Goal: Task Accomplishment & Management: Manage account settings

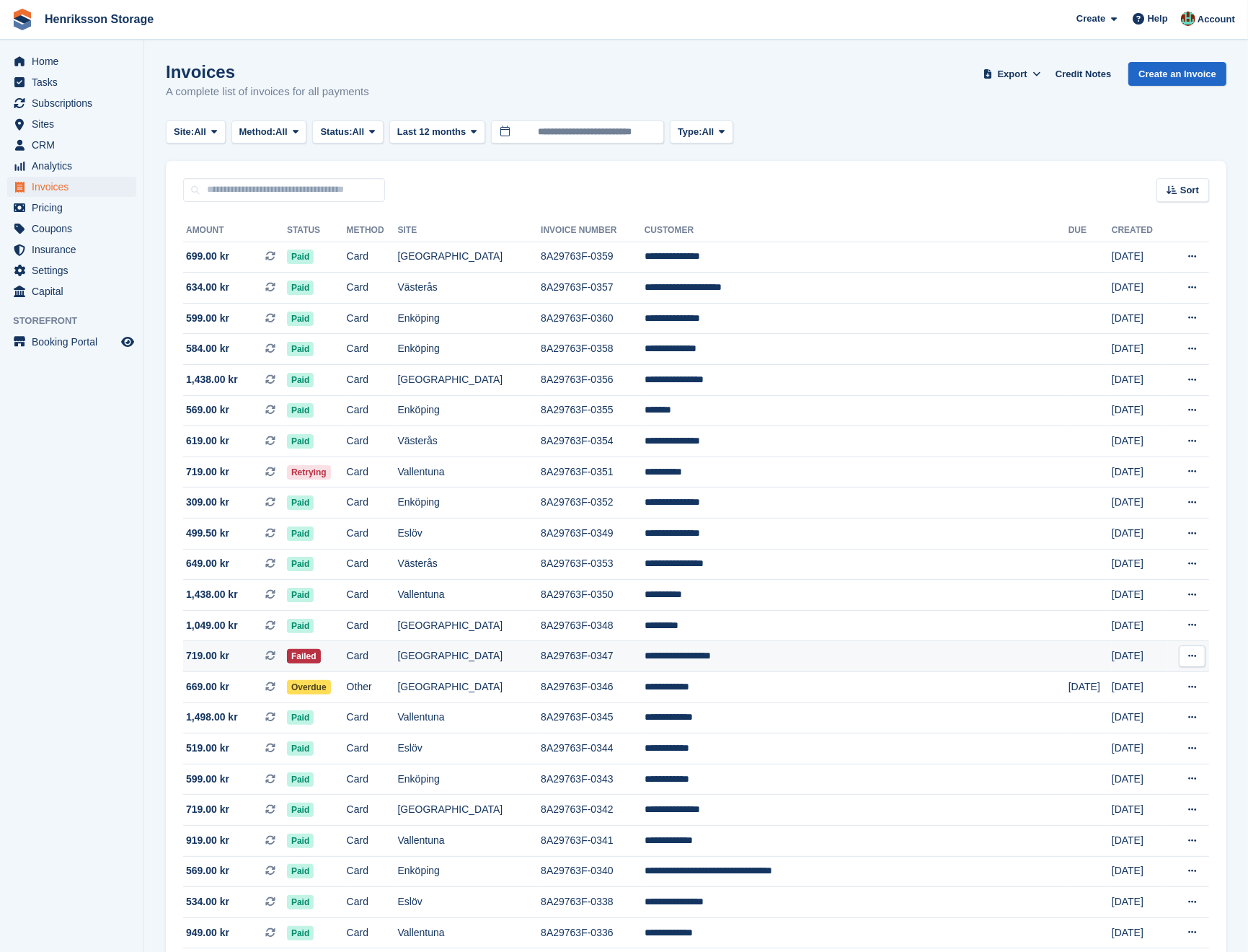
click at [538, 666] on td "[GEOGRAPHIC_DATA]" at bounding box center [469, 656] width 143 height 31
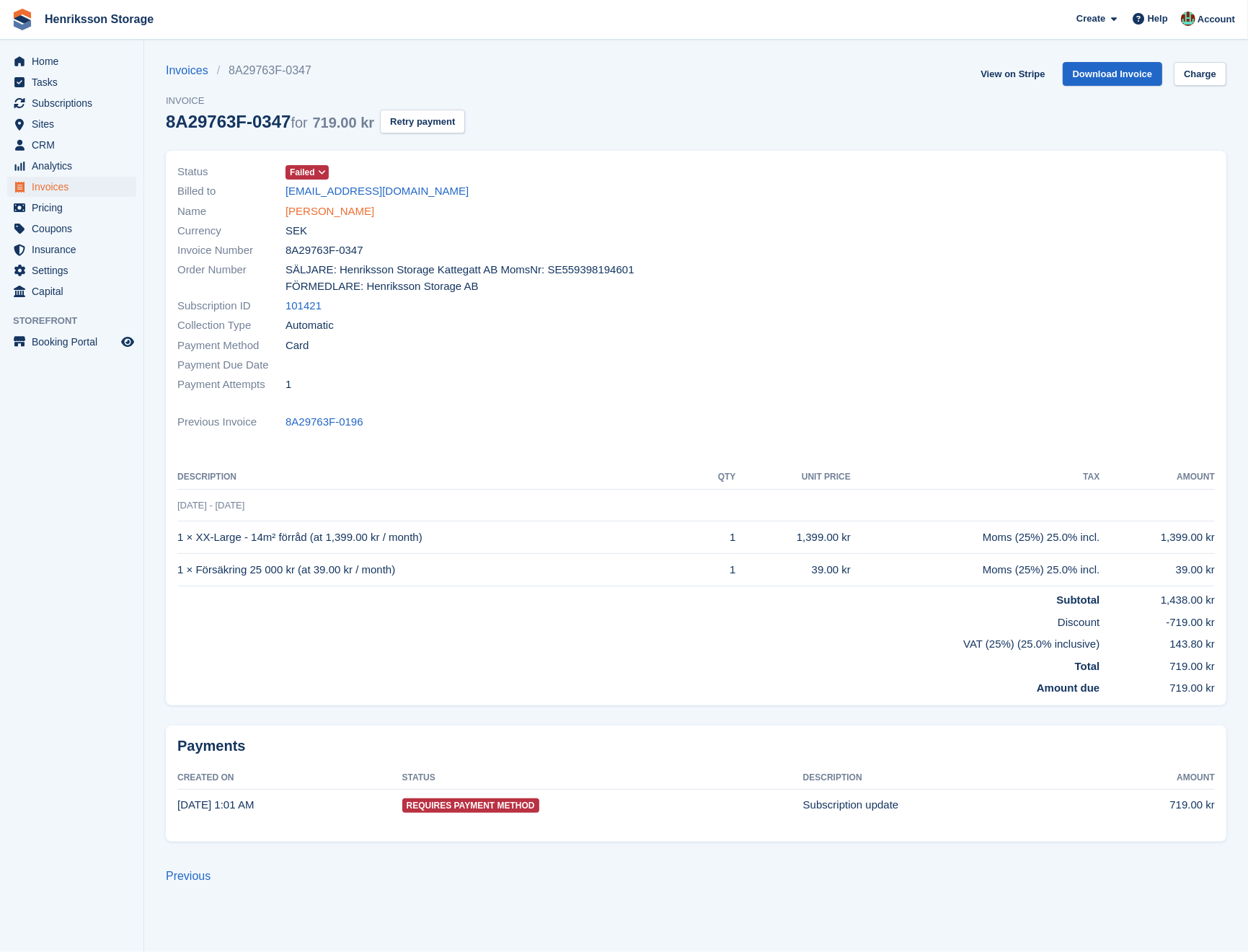
click at [345, 218] on link "Alaa Aldin Algreet" at bounding box center [330, 211] width 88 height 17
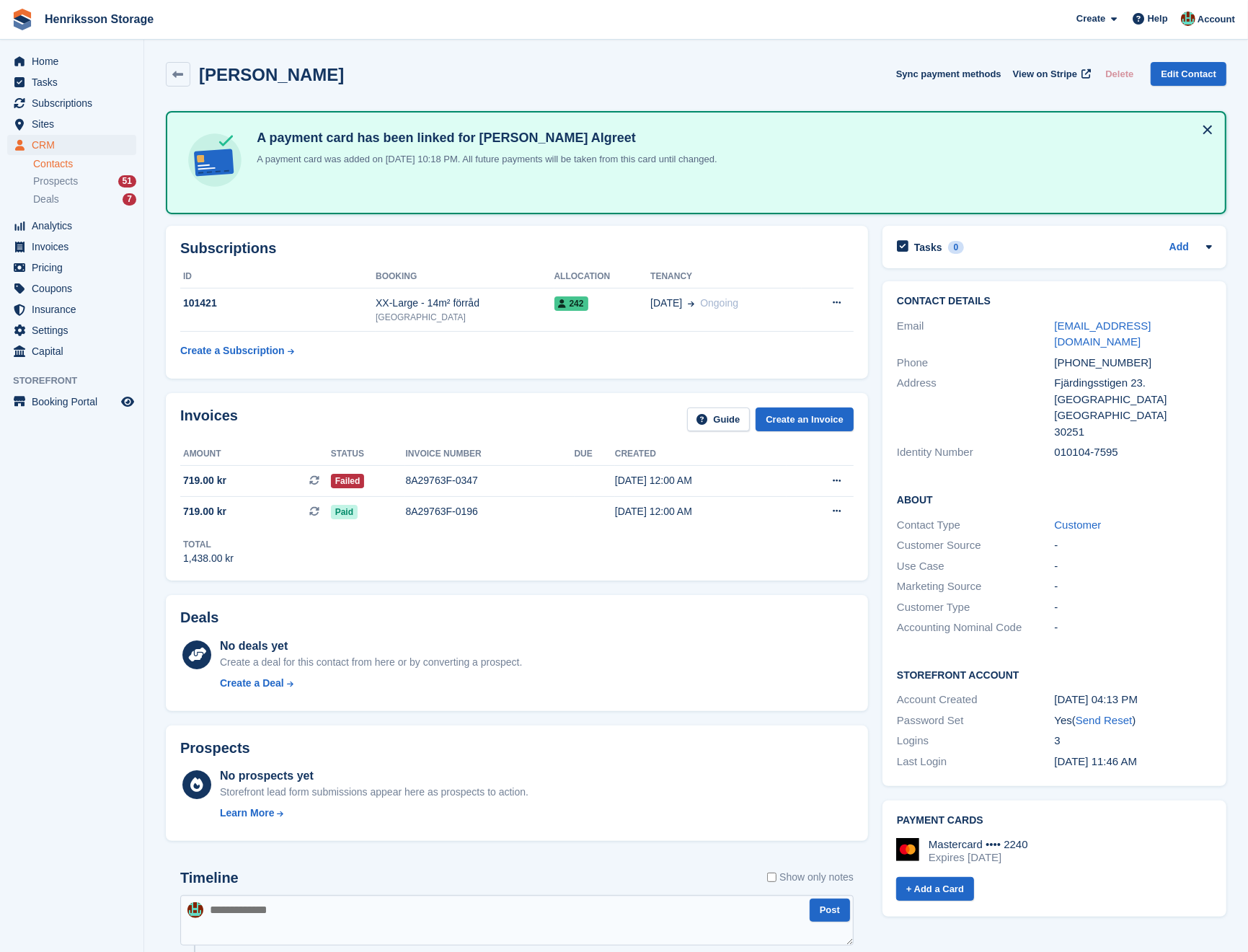
click at [1092, 354] on div "+46739639255" at bounding box center [1133, 362] width 158 height 17
copy div "+46739639255"
click at [1040, 69] on span "View on Stripe" at bounding box center [1045, 74] width 65 height 14
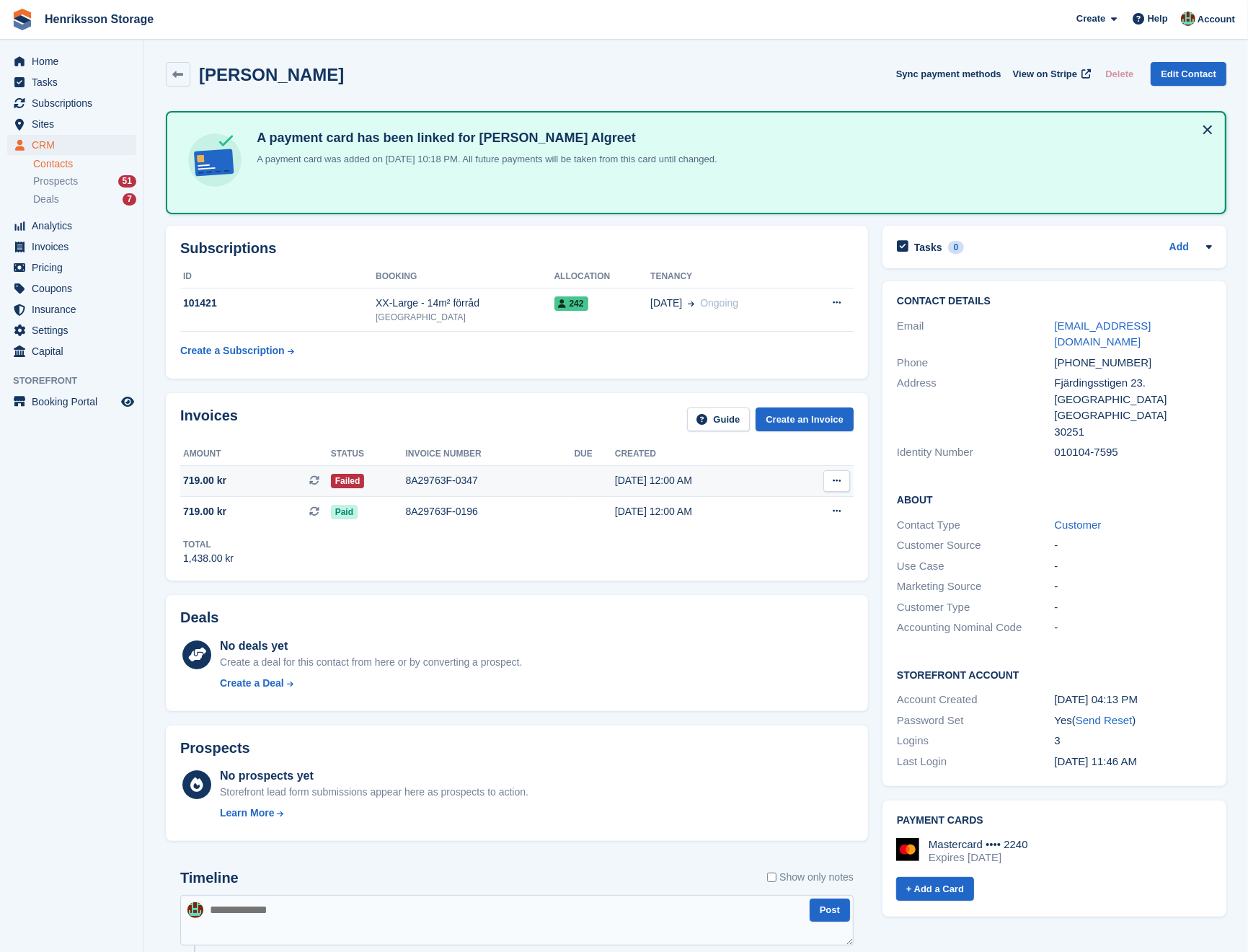
click at [512, 482] on div "8A29763F-0347" at bounding box center [489, 480] width 169 height 15
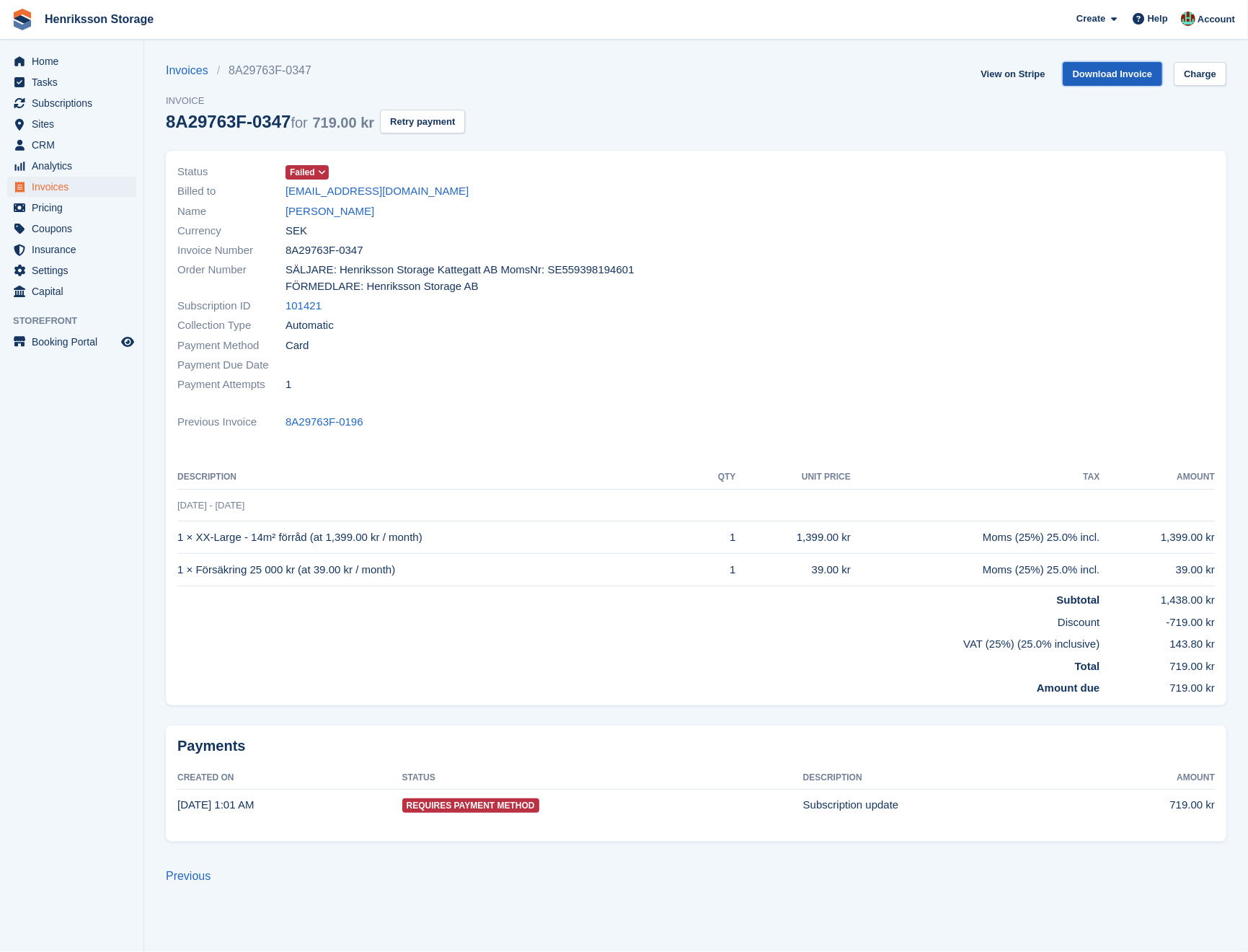
click at [1084, 80] on link "Download Invoice" at bounding box center [1112, 73] width 100 height 24
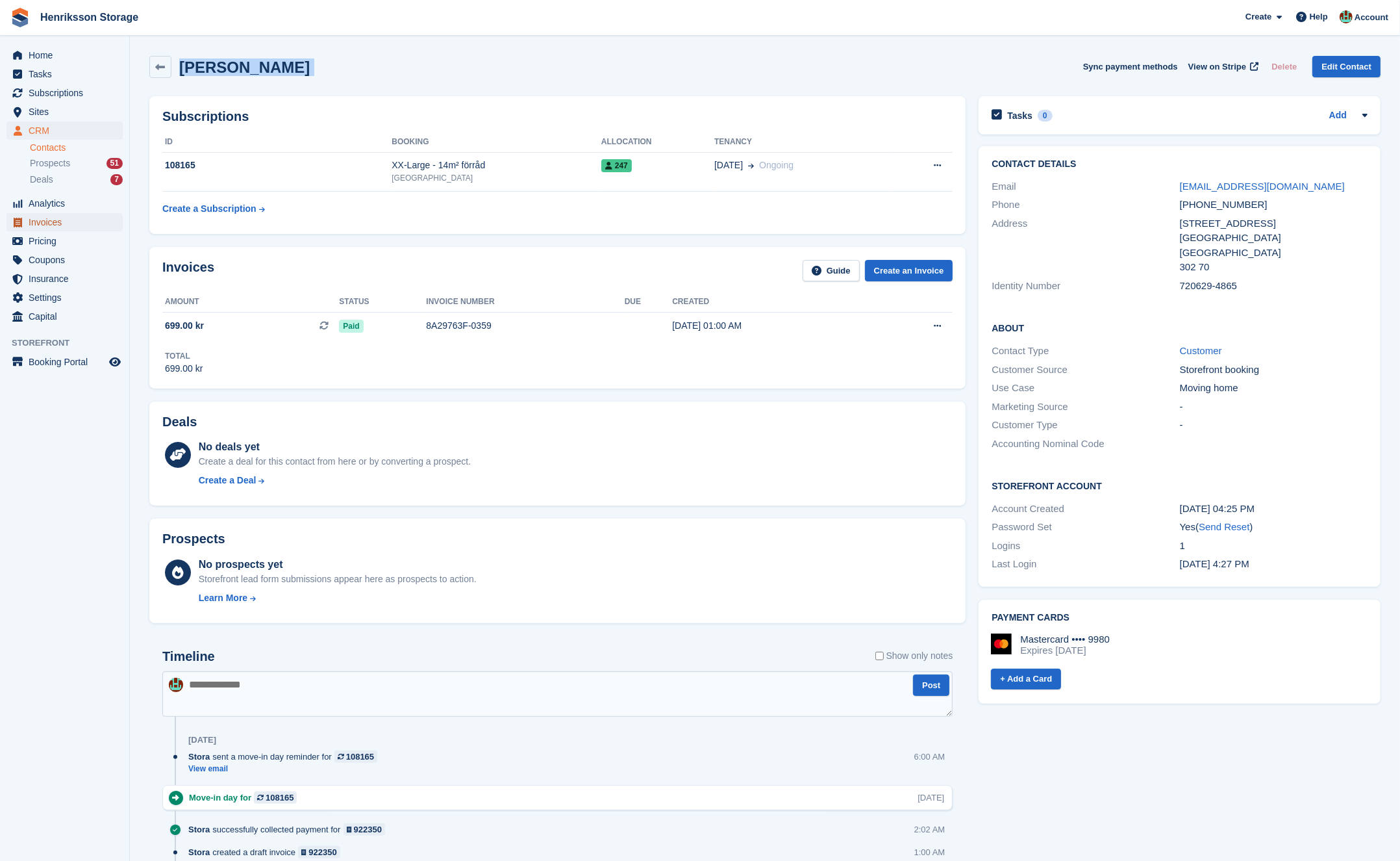
click at [52, 229] on span "Invoices" at bounding box center [68, 221] width 78 height 18
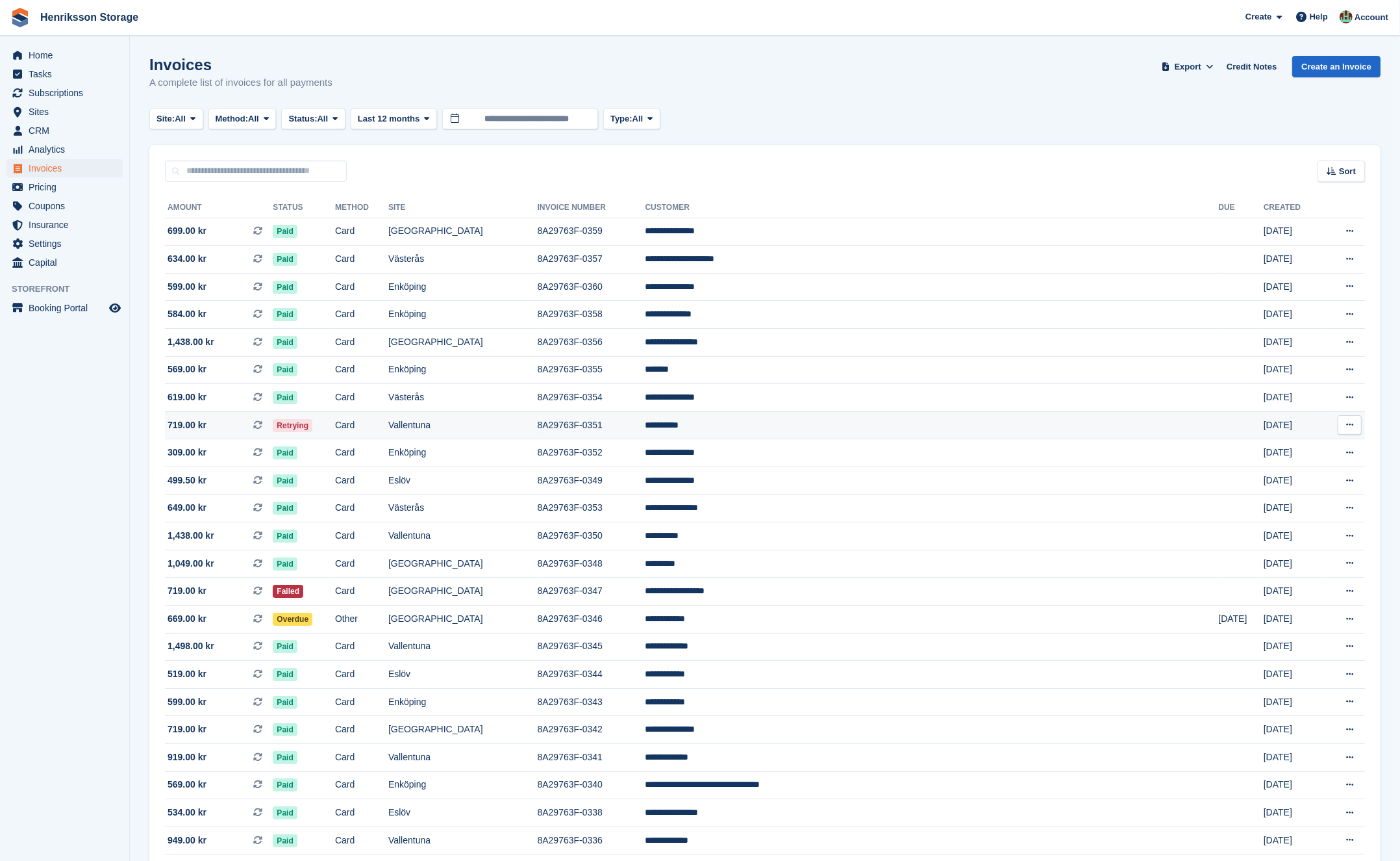
click at [538, 433] on td "Vallentuna" at bounding box center [463, 425] width 150 height 28
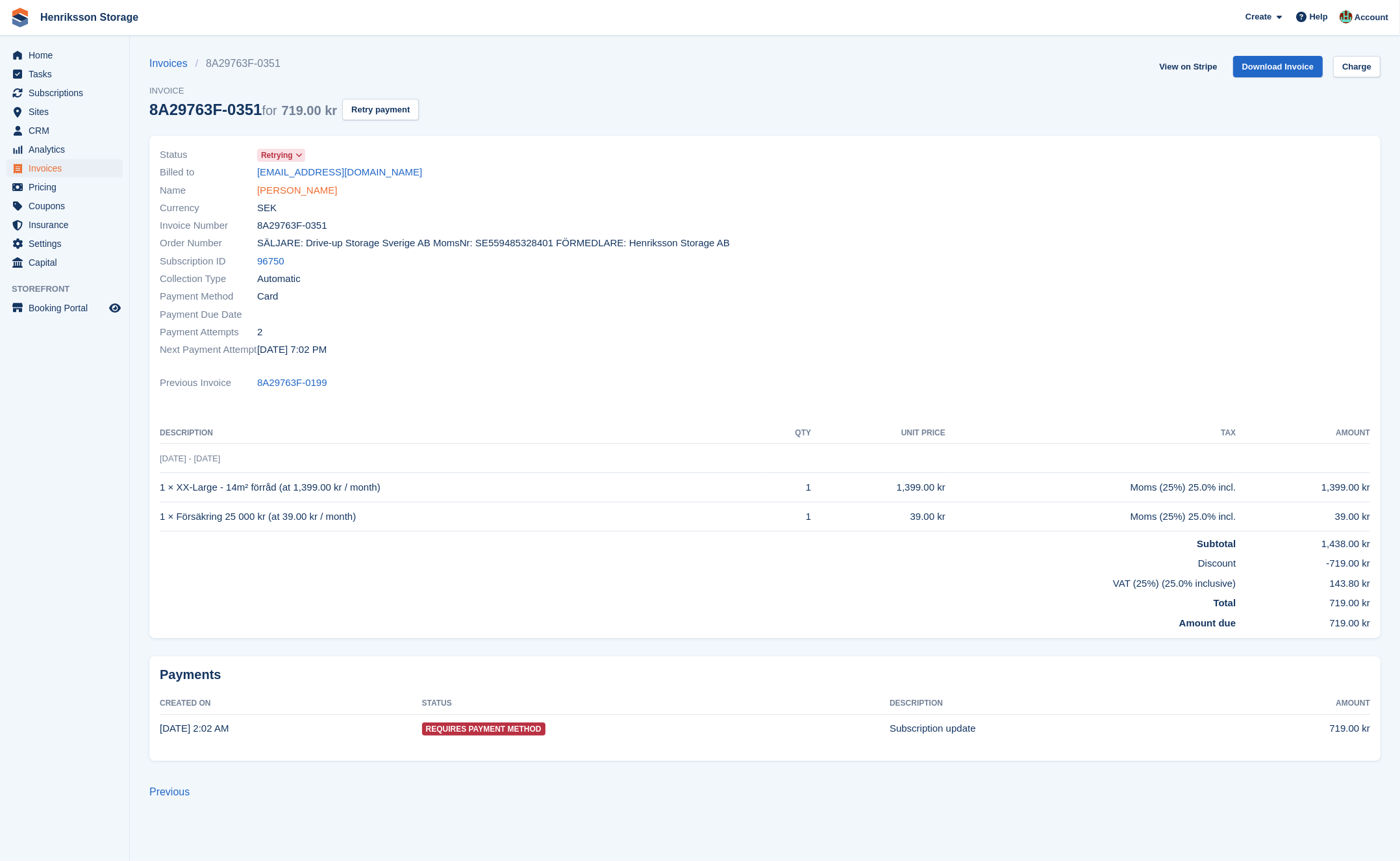
click at [303, 190] on link "[PERSON_NAME]" at bounding box center [297, 190] width 80 height 15
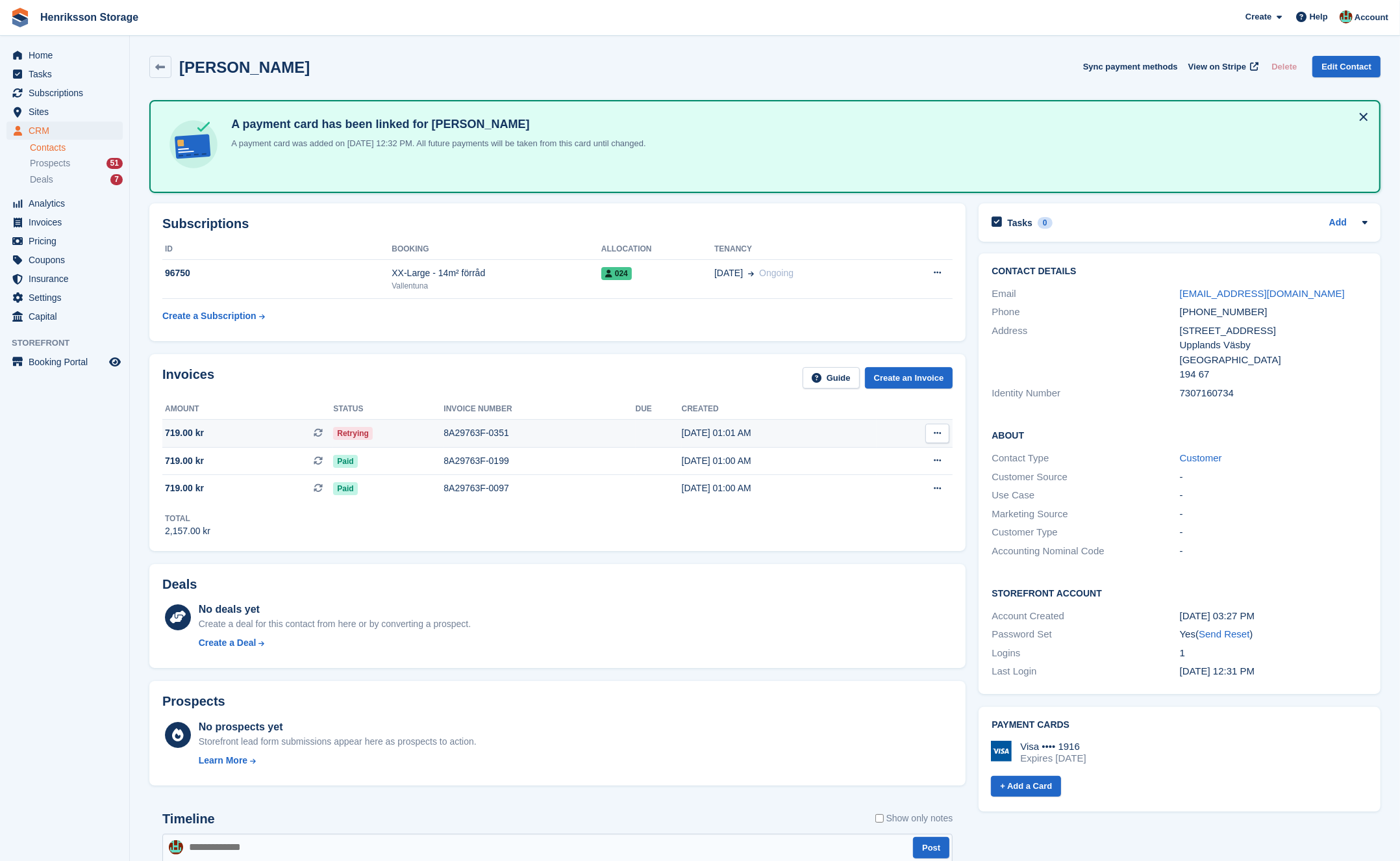
click at [561, 437] on div "8A29763F-0351" at bounding box center [539, 432] width 192 height 14
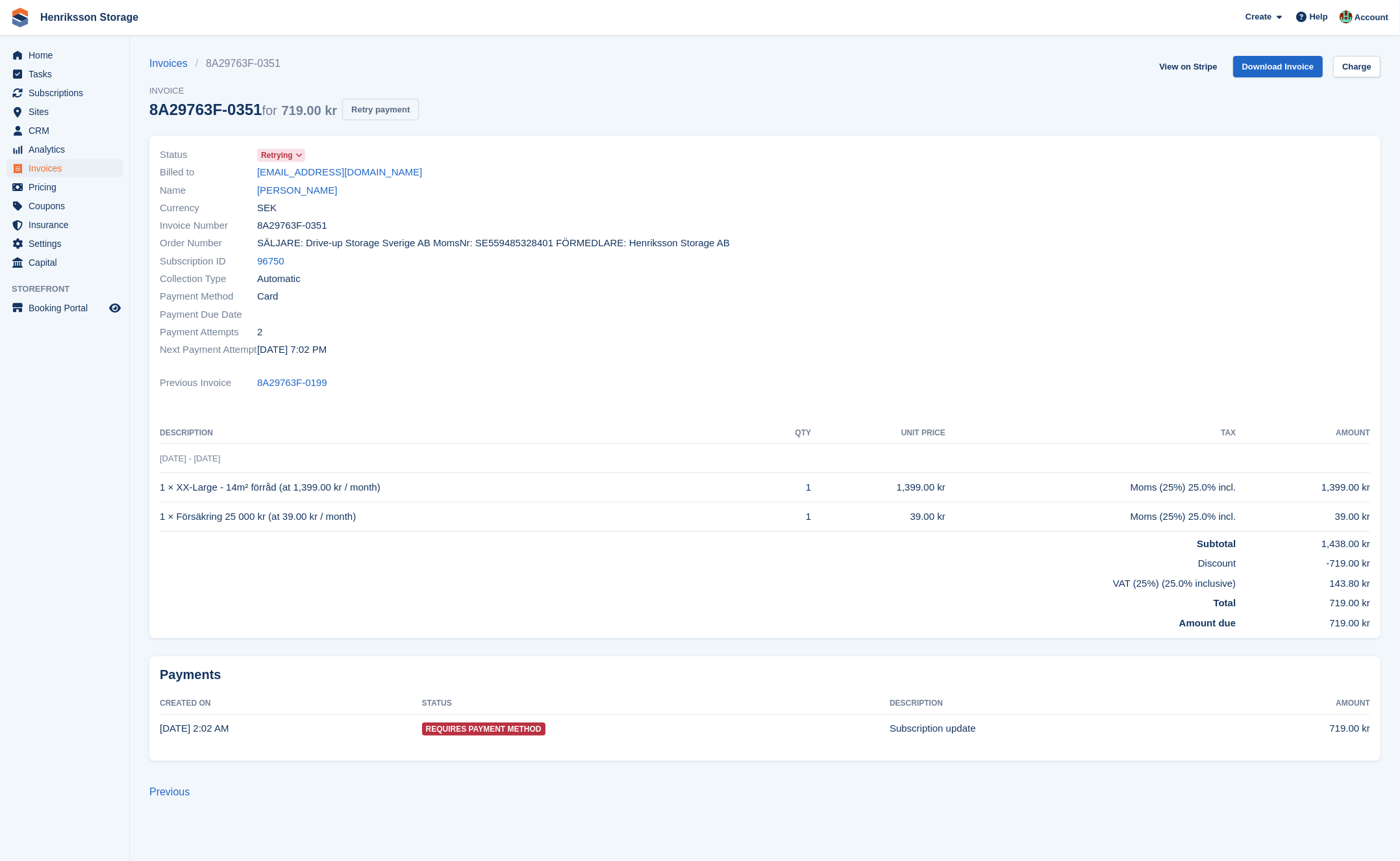
click at [380, 116] on button "Retry payment" at bounding box center [381, 109] width 76 height 22
click at [1281, 66] on link "Download Invoice" at bounding box center [1278, 66] width 90 height 22
click at [291, 195] on link "[PERSON_NAME]" at bounding box center [297, 190] width 80 height 15
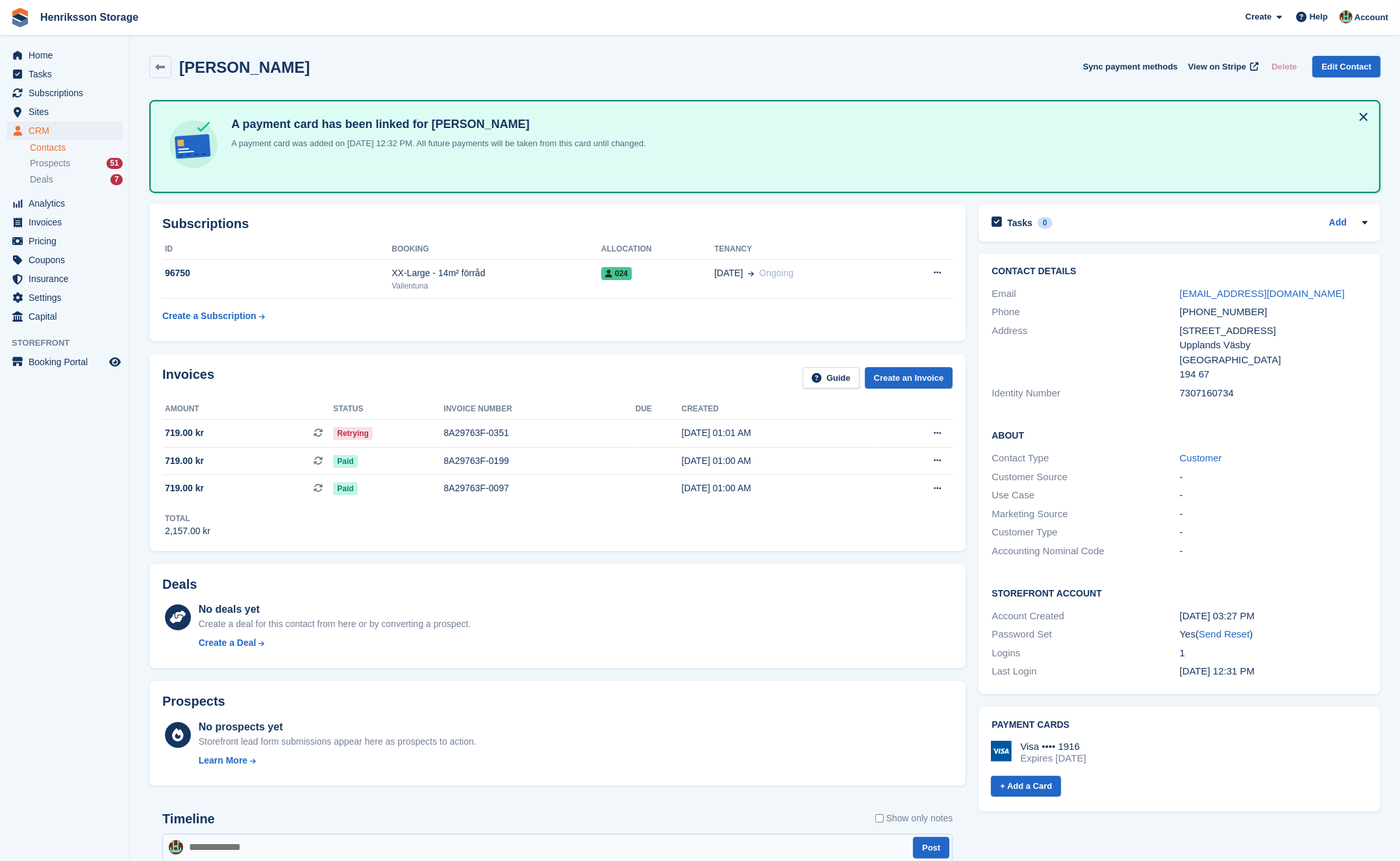
click at [1226, 311] on div "[PHONE_NUMBER]" at bounding box center [1274, 311] width 188 height 15
copy div "[PHONE_NUMBER]"
click at [160, 67] on icon at bounding box center [161, 67] width 10 height 10
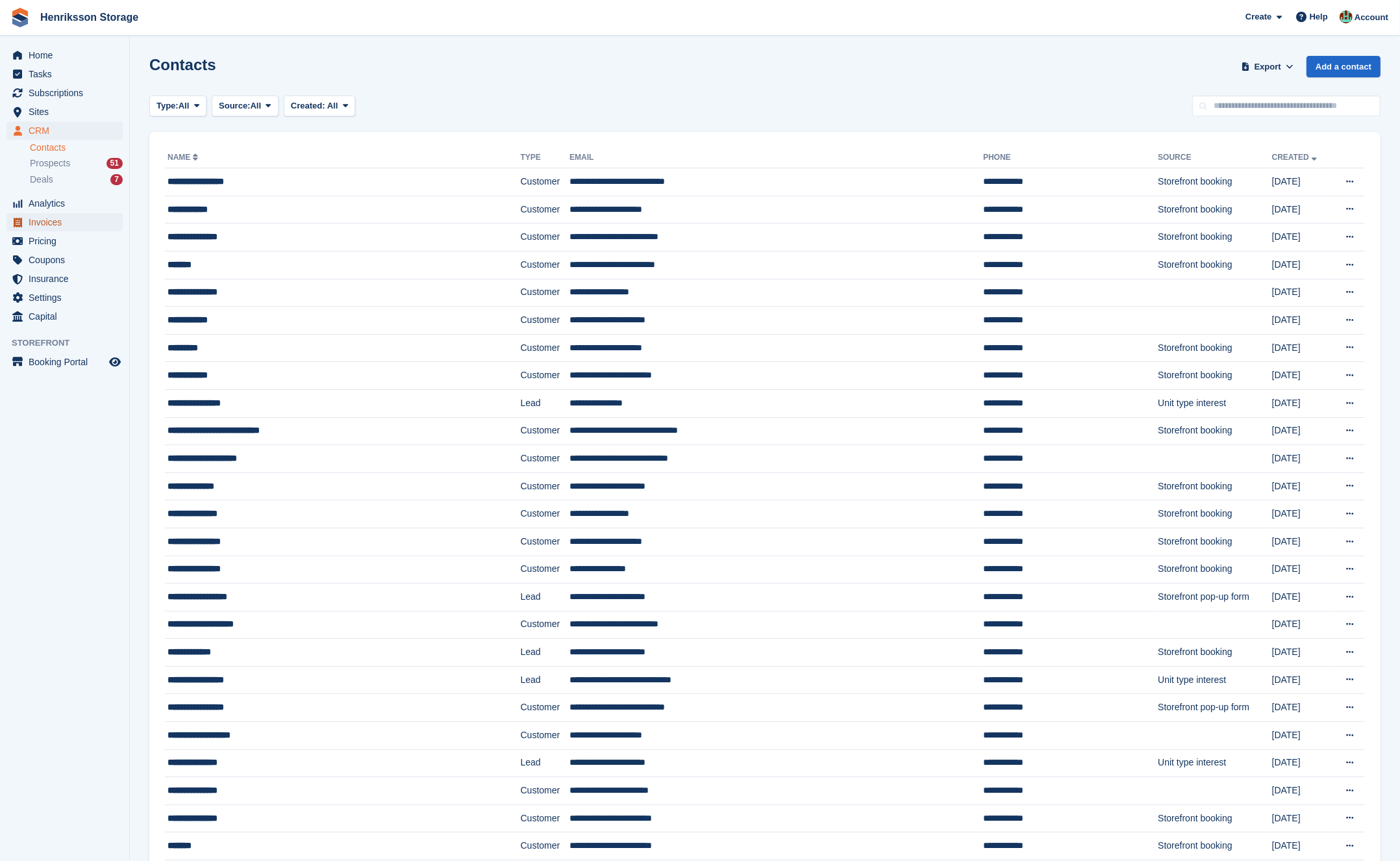
click at [92, 224] on span "Invoices" at bounding box center [68, 221] width 78 height 18
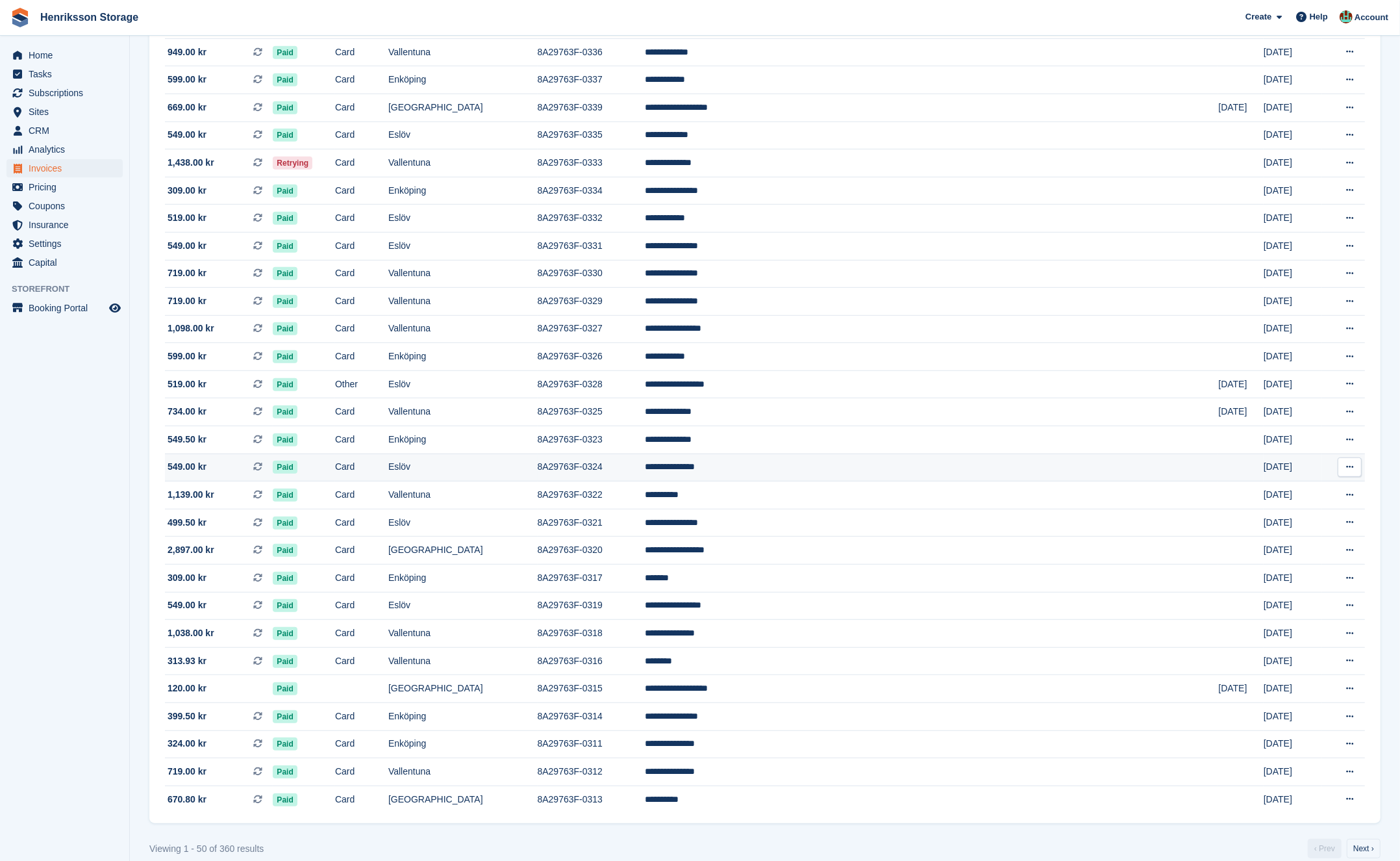
scroll to position [778, 0]
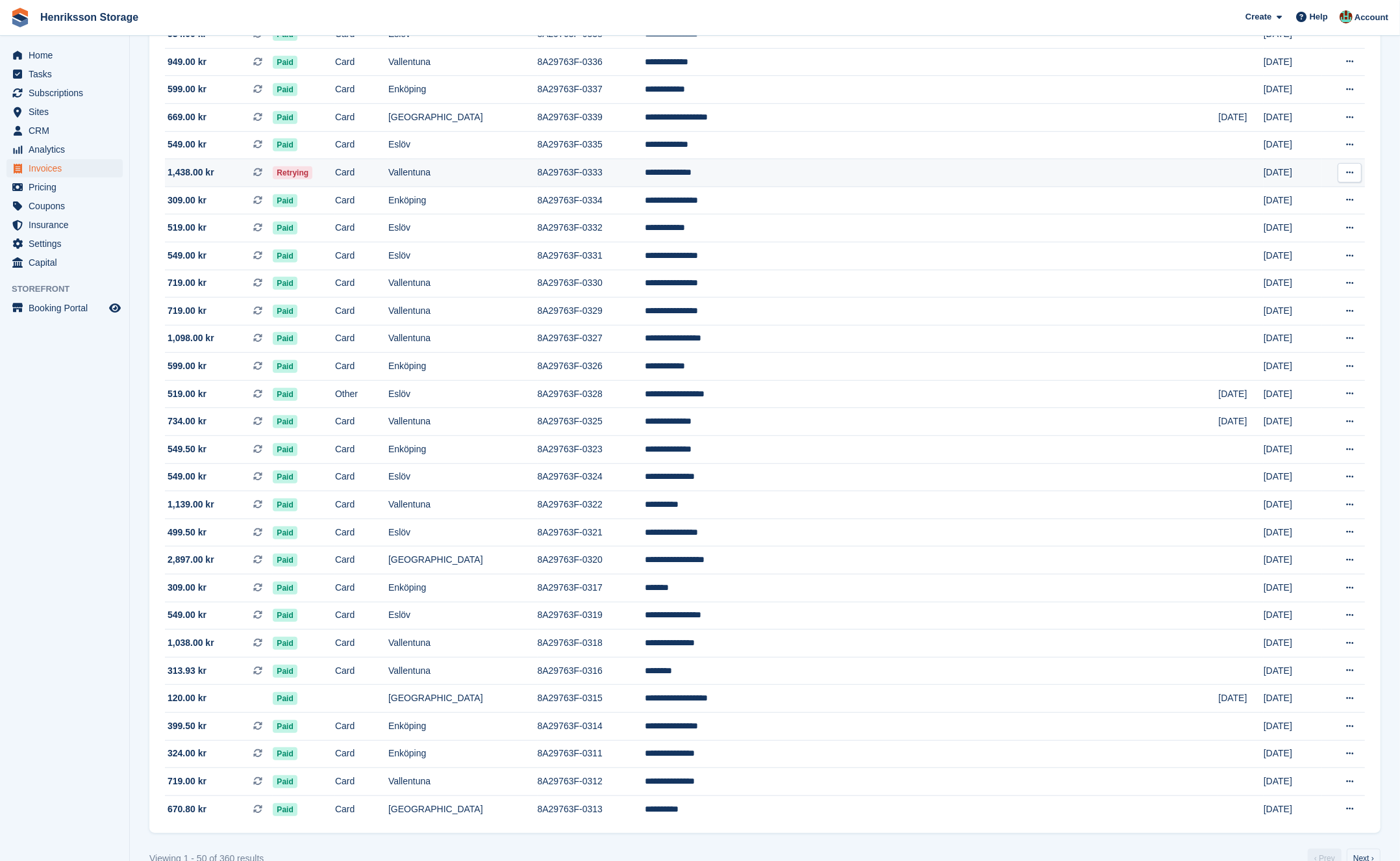
click at [389, 179] on td "Card" at bounding box center [362, 173] width 53 height 28
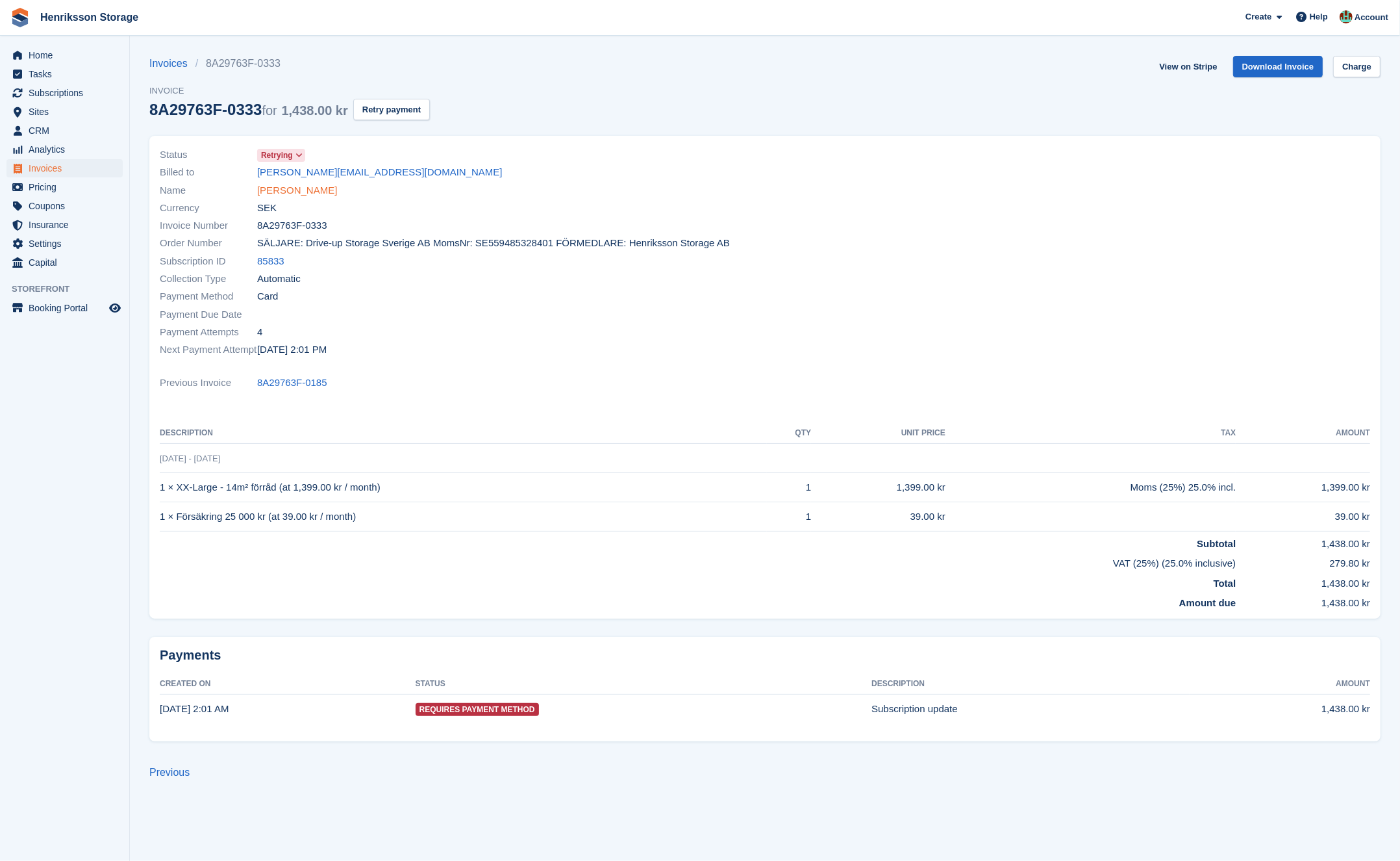
click at [309, 190] on link "[PERSON_NAME]" at bounding box center [297, 190] width 80 height 15
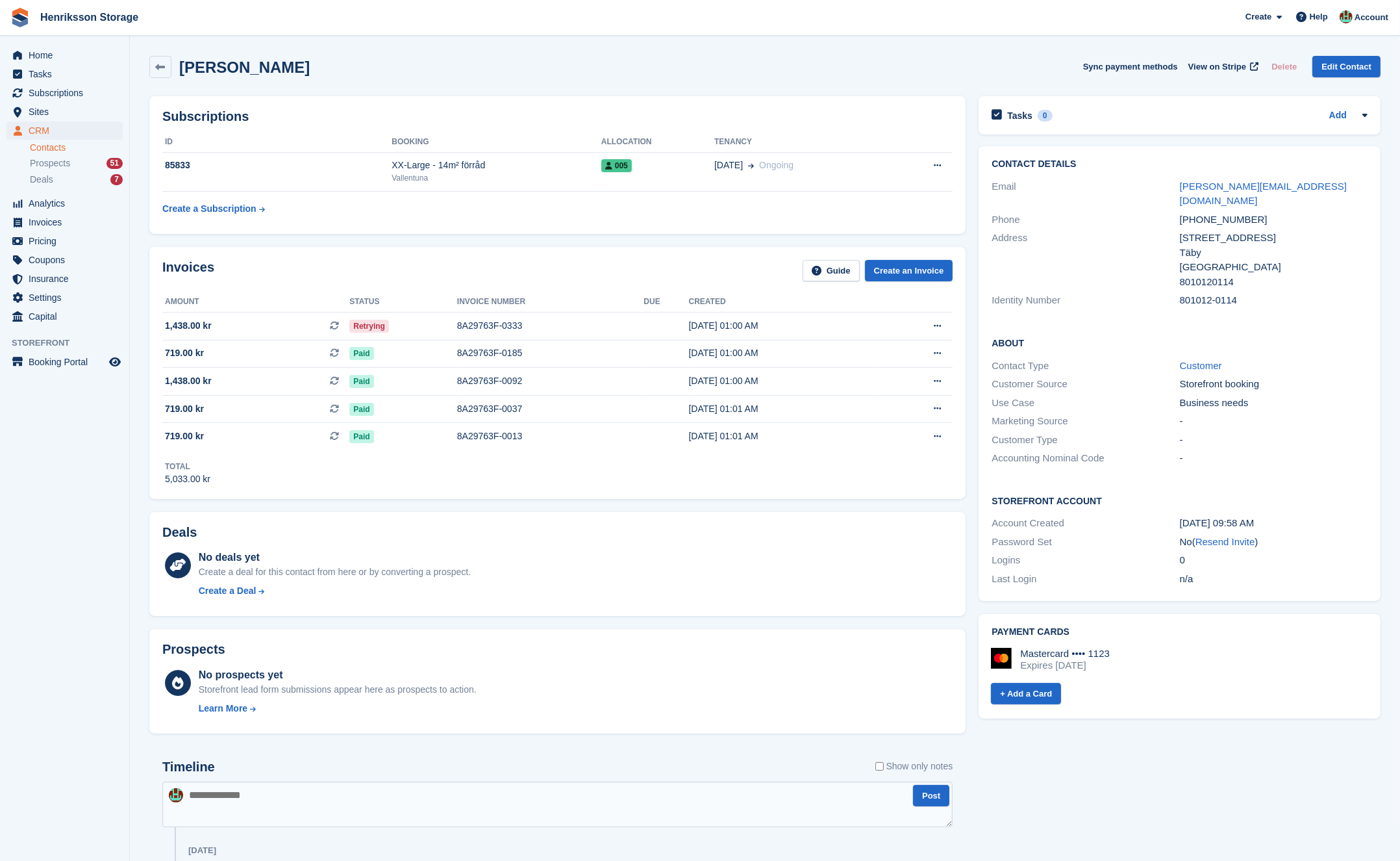
click at [1216, 213] on div "[PHONE_NUMBER]" at bounding box center [1274, 220] width 188 height 15
click at [1216, 213] on div "+46765807580" at bounding box center [1274, 220] width 188 height 15
copy div "+46765807580"
click at [273, 57] on div "[PERSON_NAME]" at bounding box center [229, 67] width 160 height 22
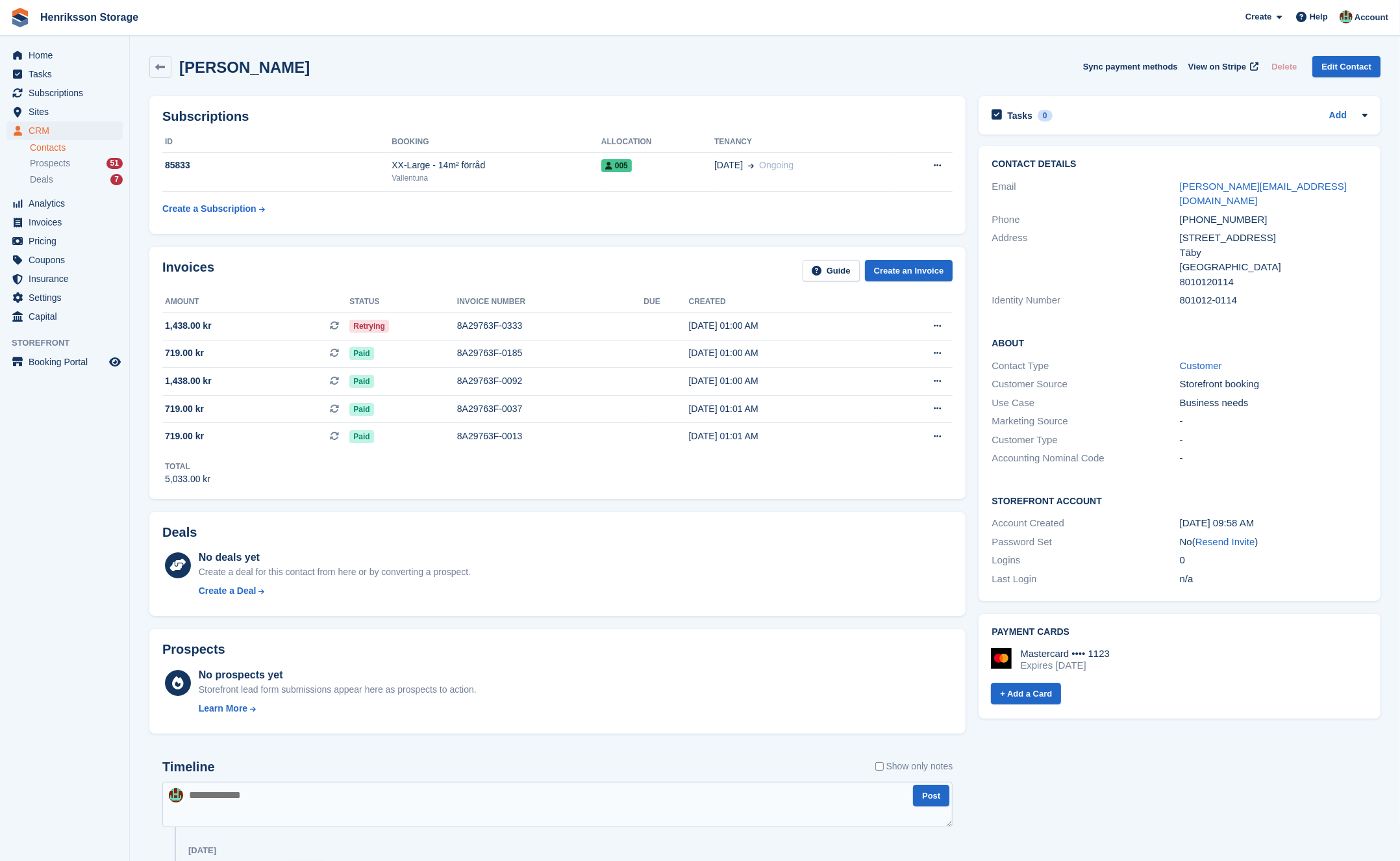
click at [273, 60] on h2 "[PERSON_NAME]" at bounding box center [244, 67] width 131 height 18
copy div "Johan Sandberg Sync payment methods View on Stripe Delete Edit Contact"
click at [409, 350] on div "Paid" at bounding box center [403, 353] width 108 height 14
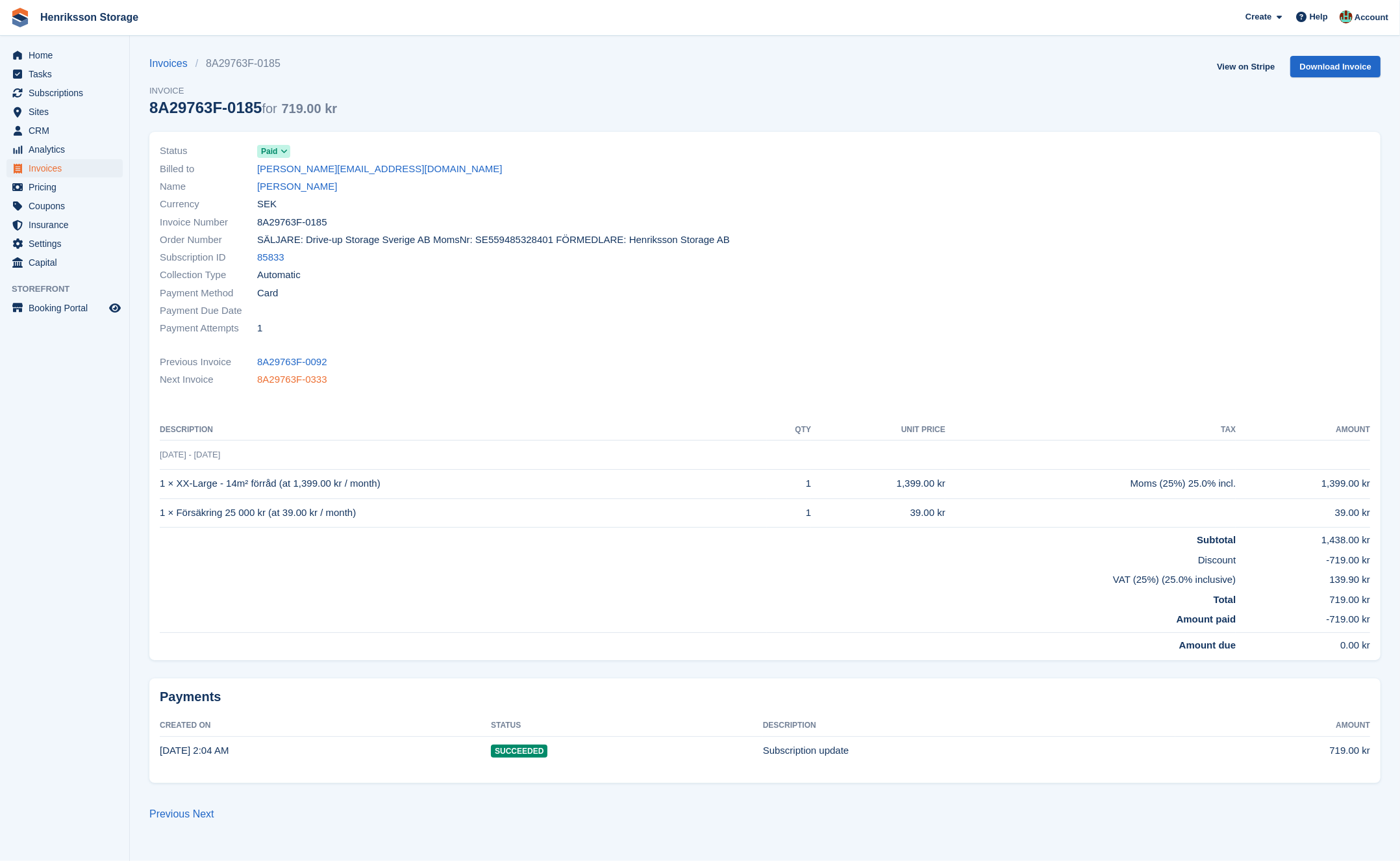
click at [304, 378] on link "8A29763F-0333" at bounding box center [292, 379] width 70 height 15
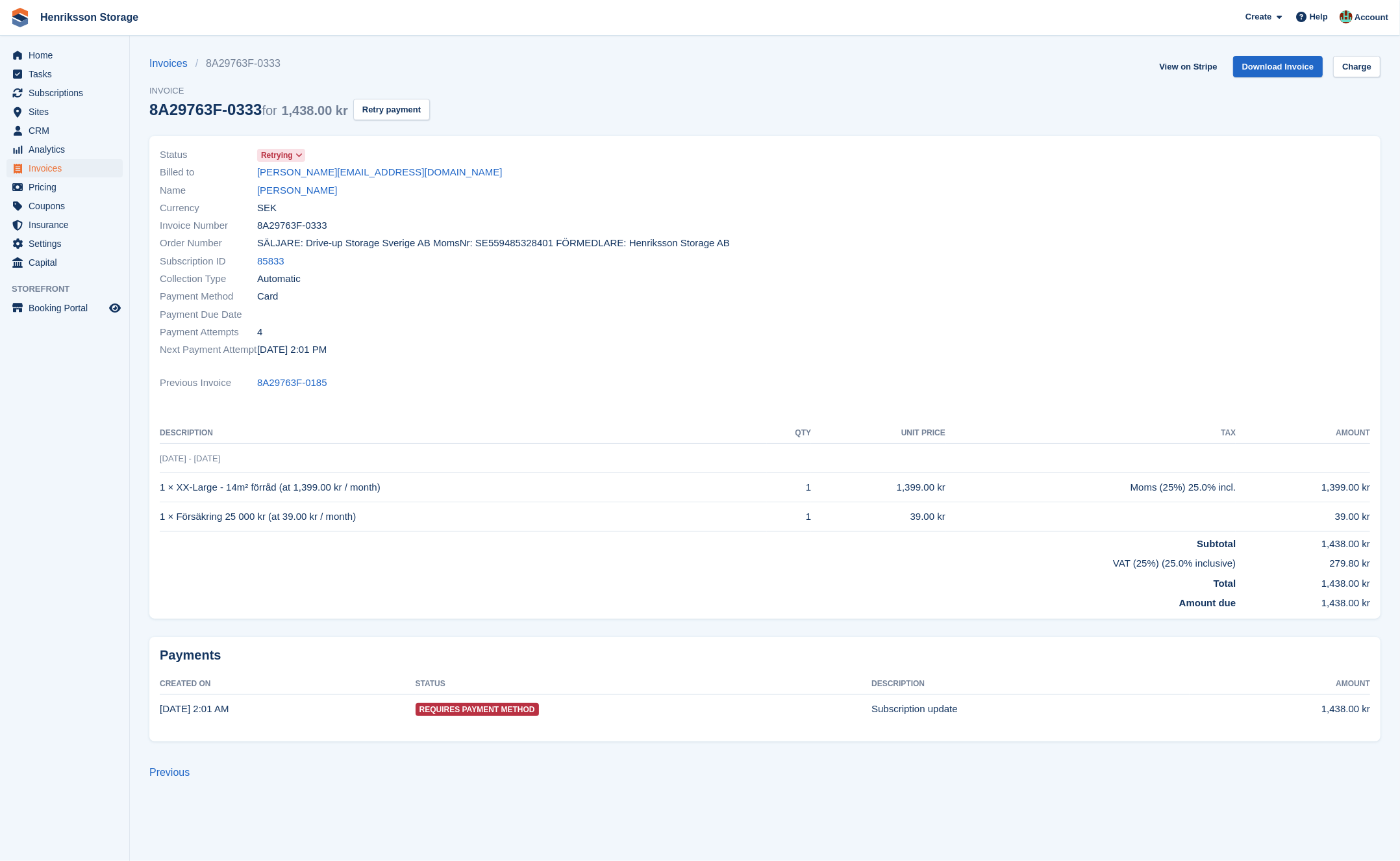
click at [373, 147] on div "Status Retrying" at bounding box center [459, 155] width 597 height 18
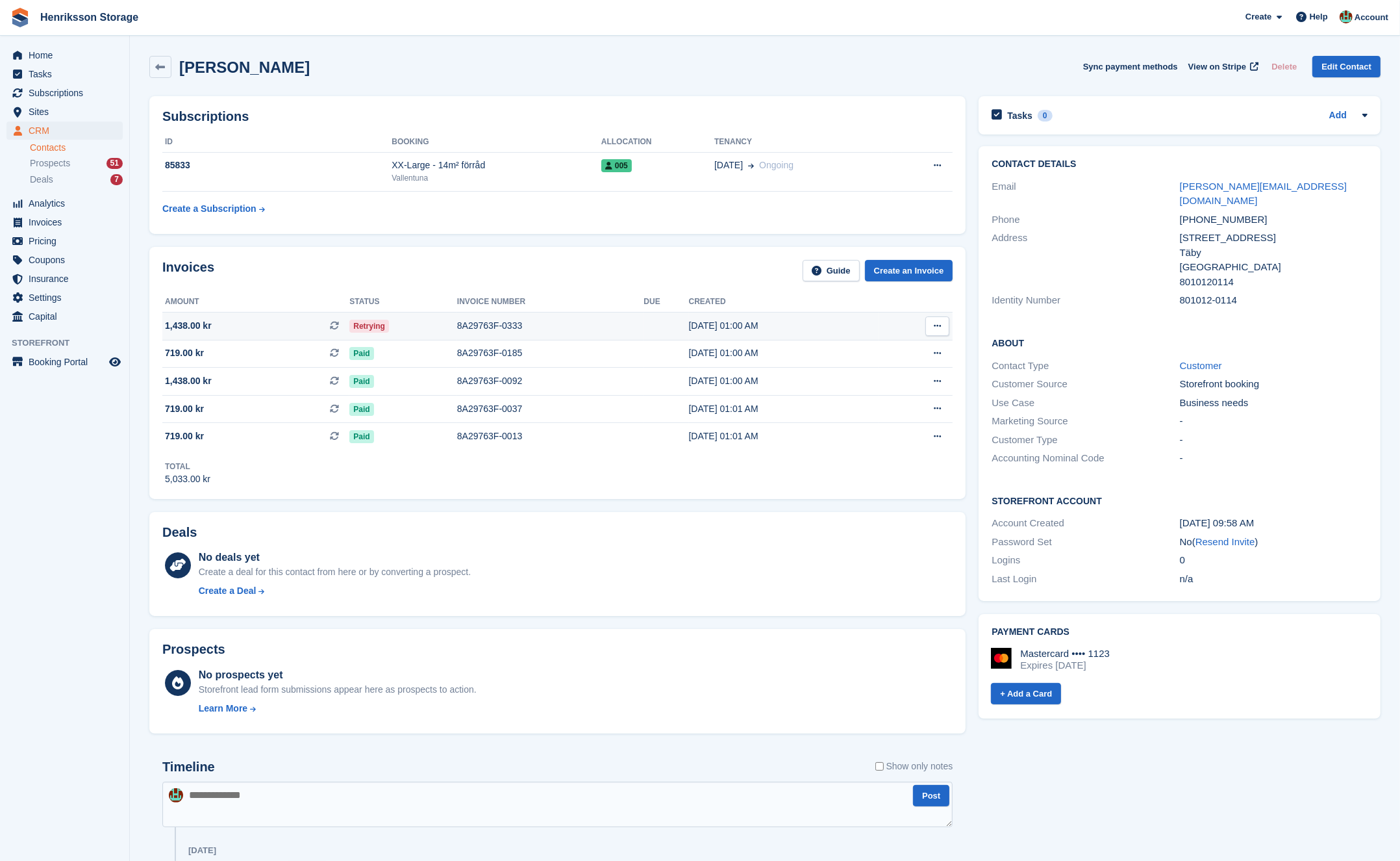
click at [412, 325] on div "Retrying" at bounding box center [403, 325] width 108 height 14
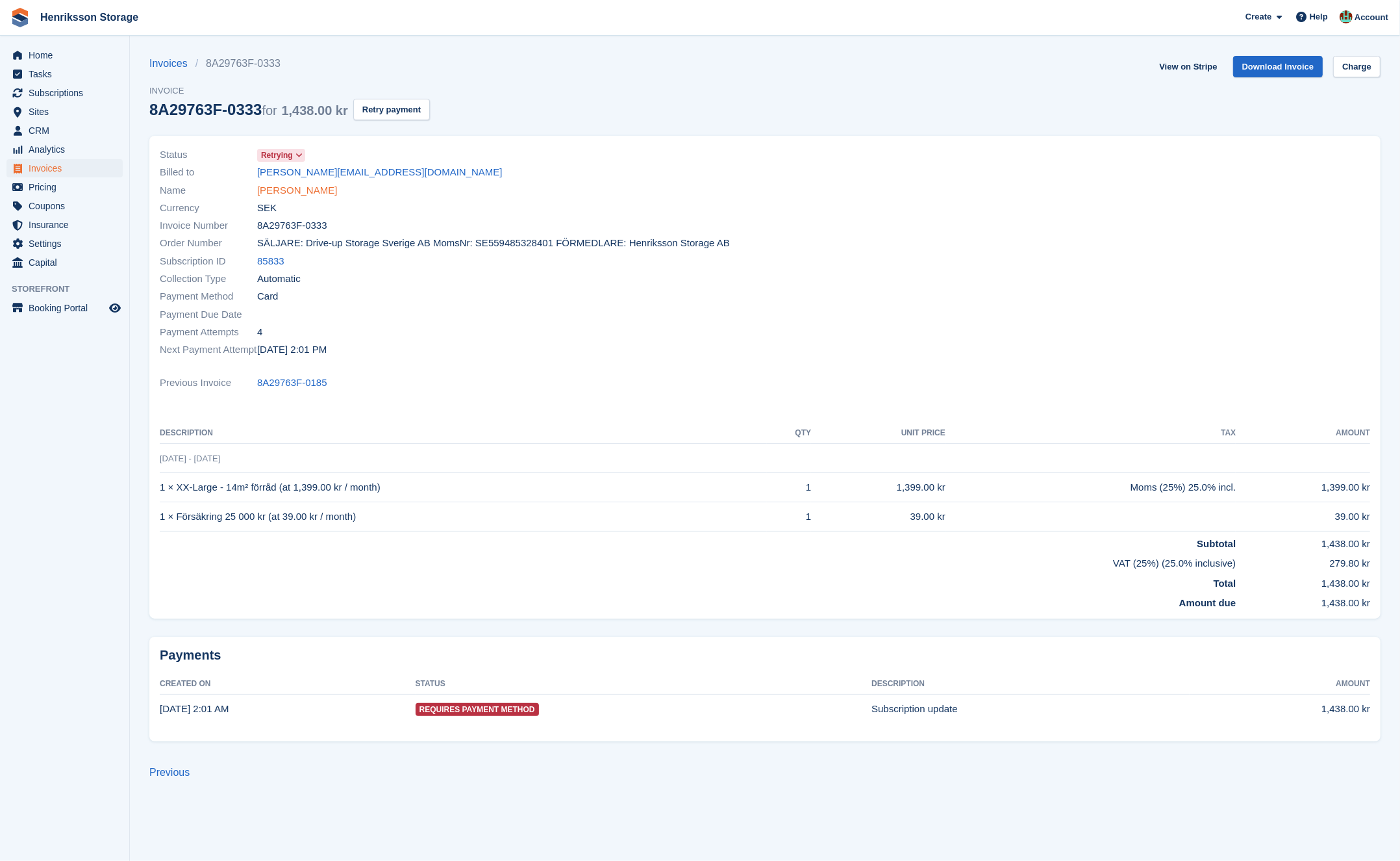
click at [317, 191] on link "[PERSON_NAME]" at bounding box center [297, 190] width 80 height 15
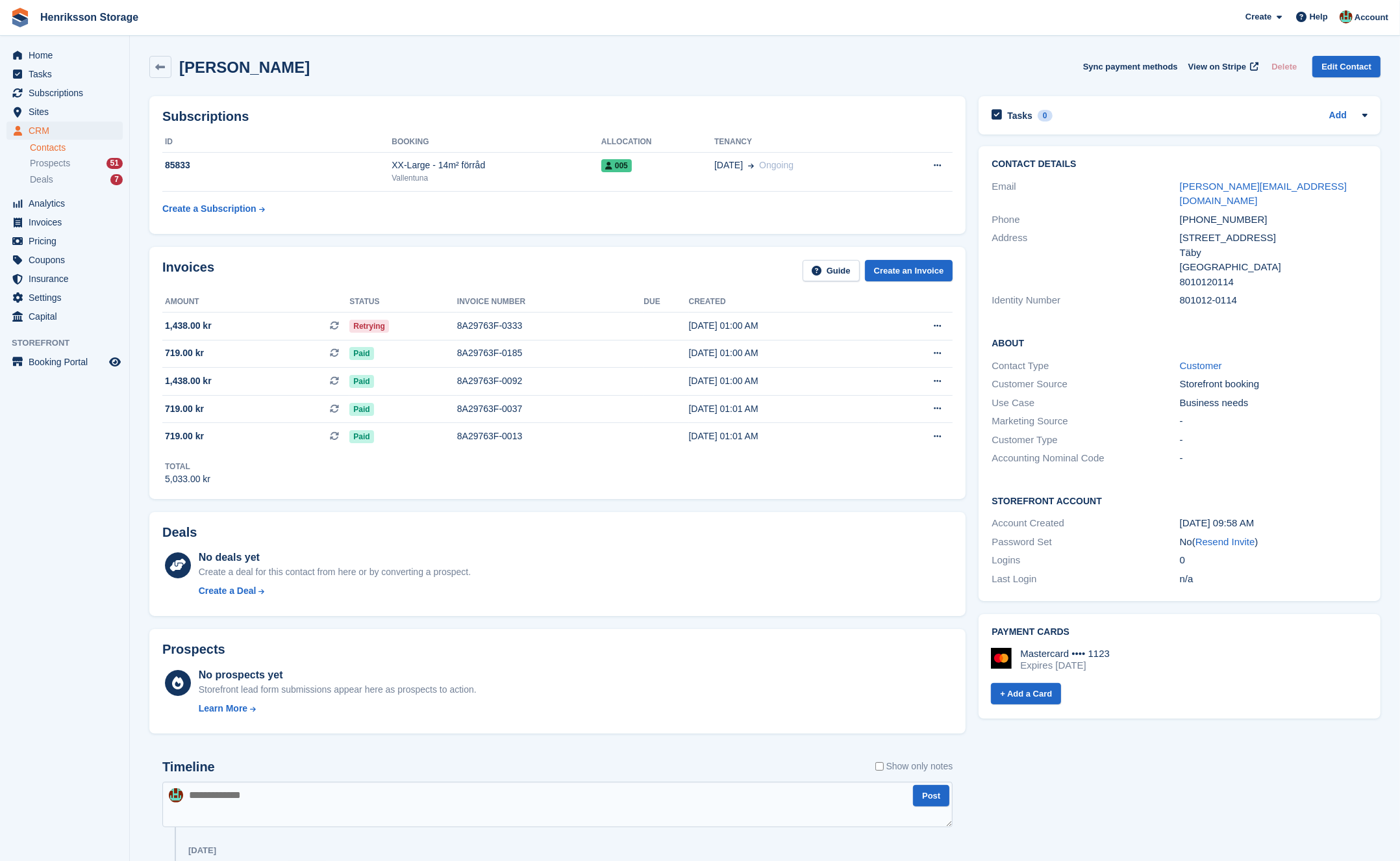
click at [1211, 213] on div "+46765807580" at bounding box center [1274, 220] width 188 height 15
copy div "+46765807580"
click at [667, 331] on td at bounding box center [666, 325] width 45 height 28
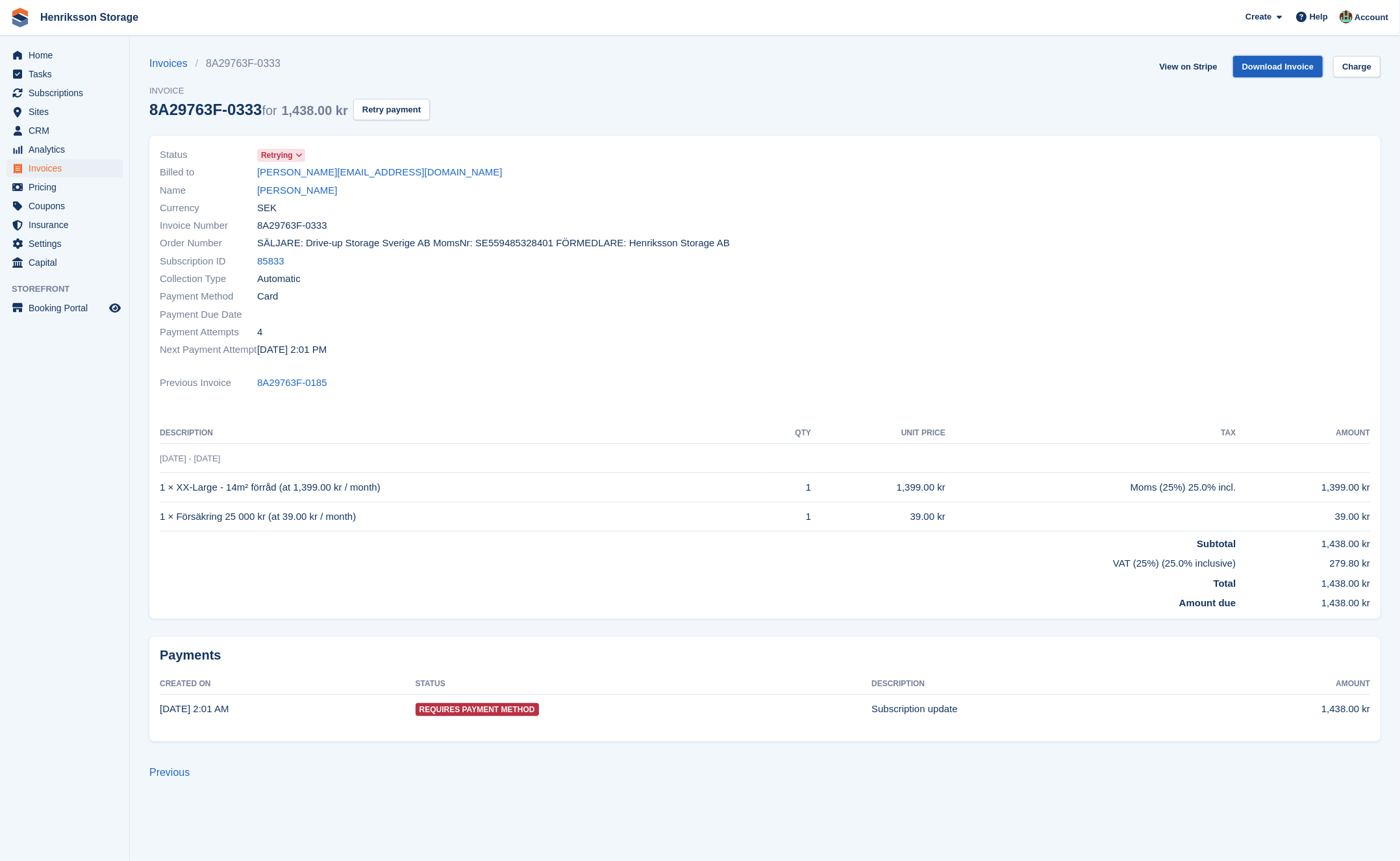
click at [1287, 72] on link "Download Invoice" at bounding box center [1278, 66] width 90 height 22
click at [58, 164] on span "Invoices" at bounding box center [68, 168] width 78 height 18
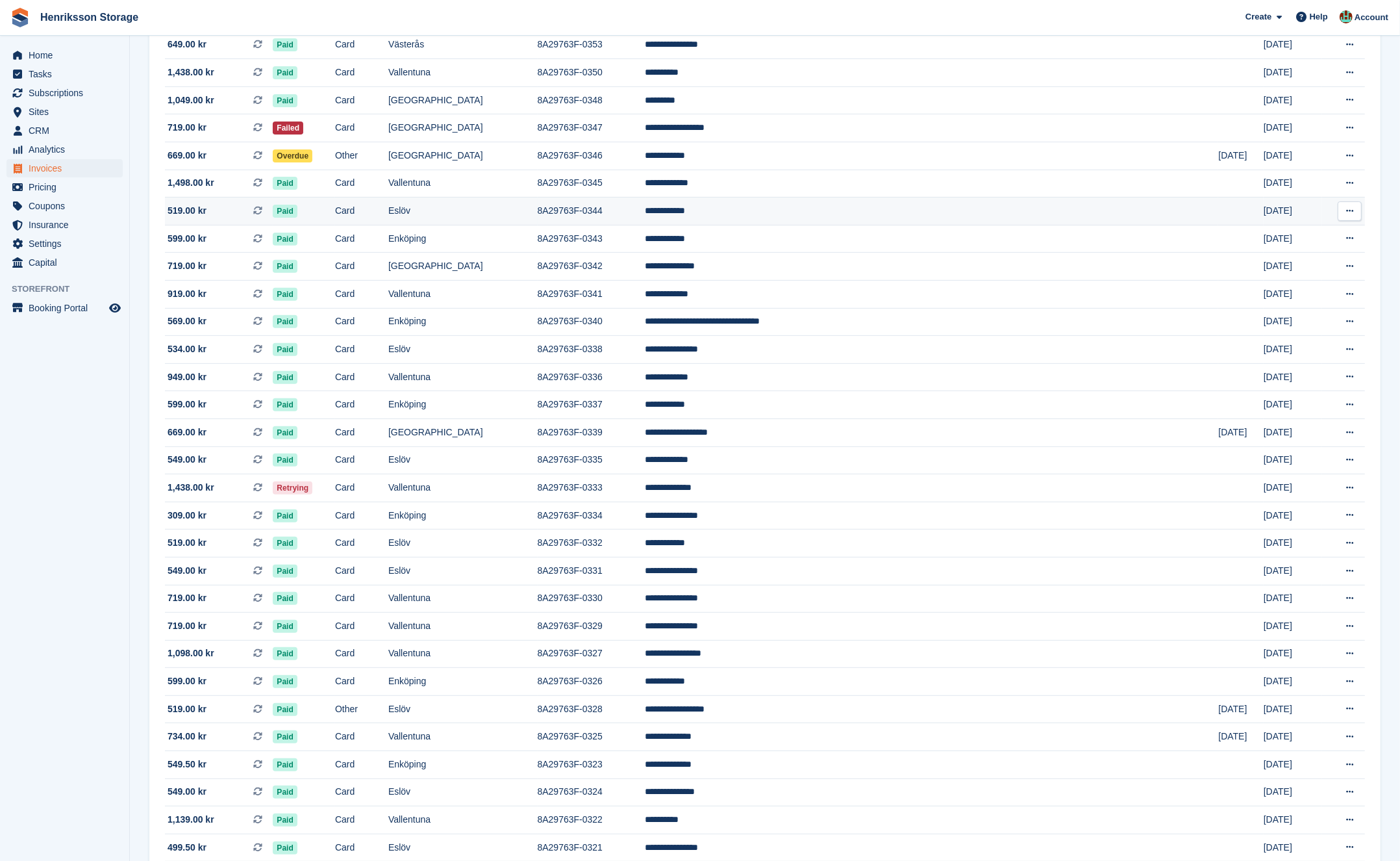
scroll to position [291, 0]
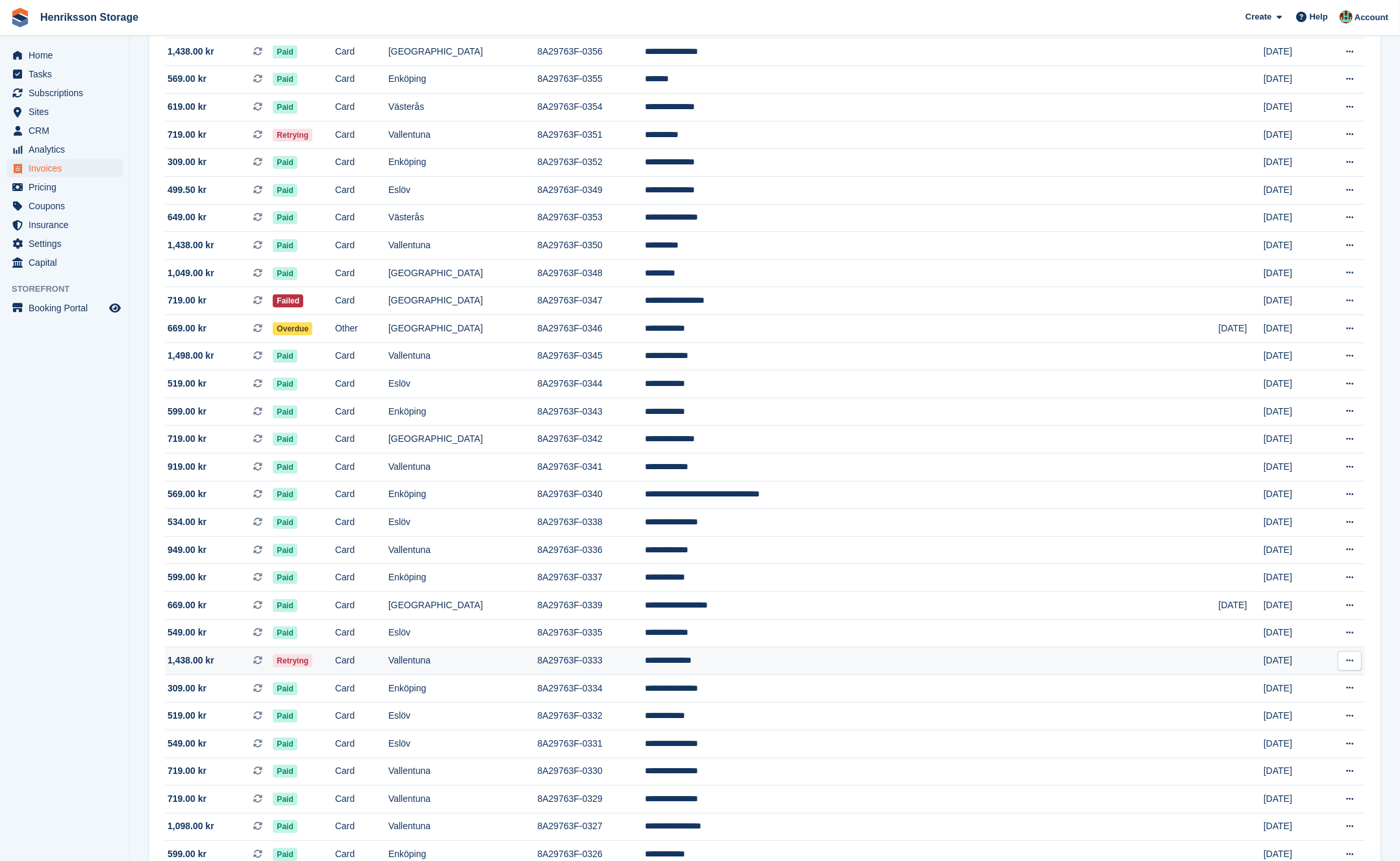
click at [538, 671] on td "Vallentuna" at bounding box center [463, 660] width 150 height 28
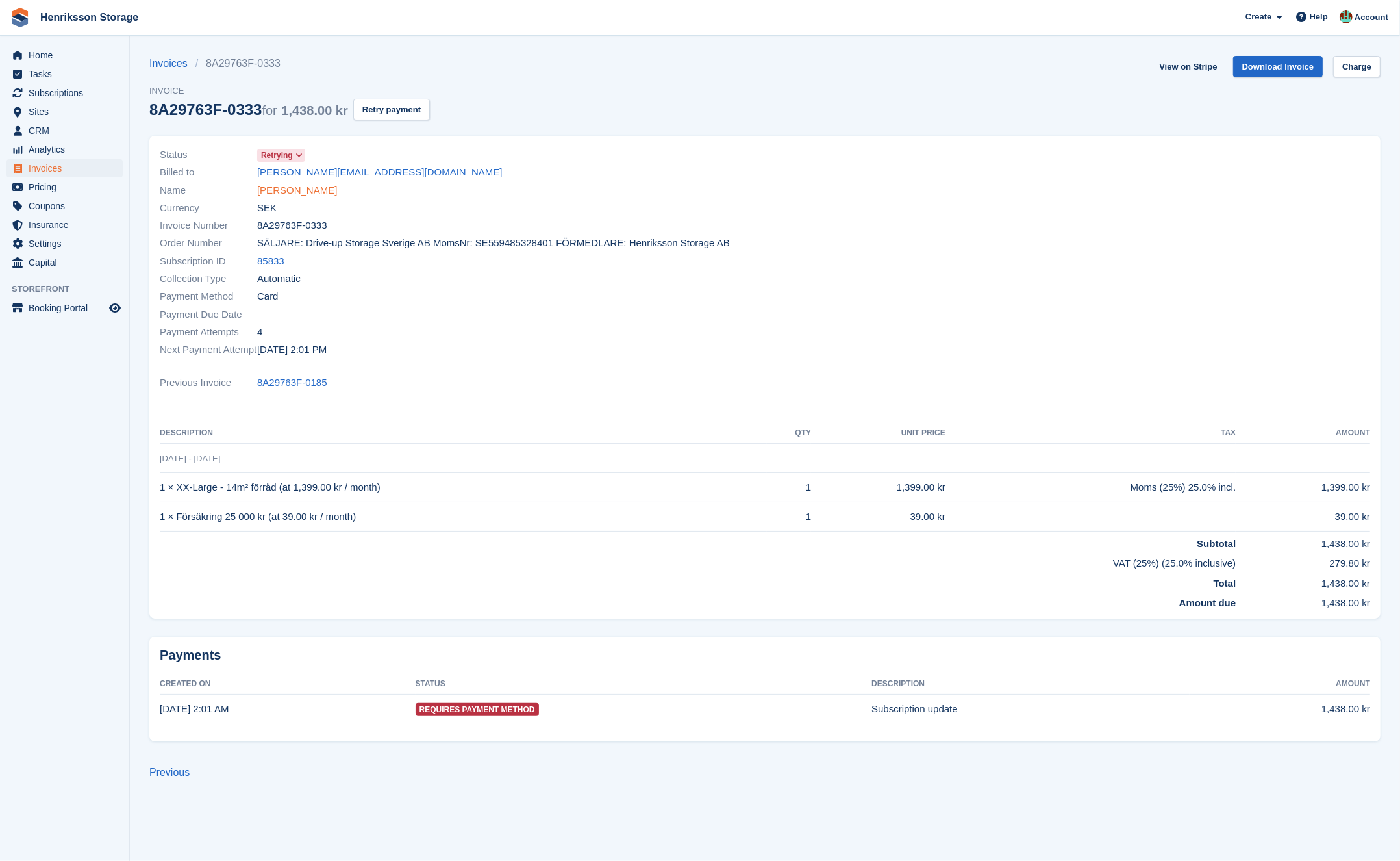
click at [272, 192] on link "[PERSON_NAME]" at bounding box center [297, 190] width 80 height 15
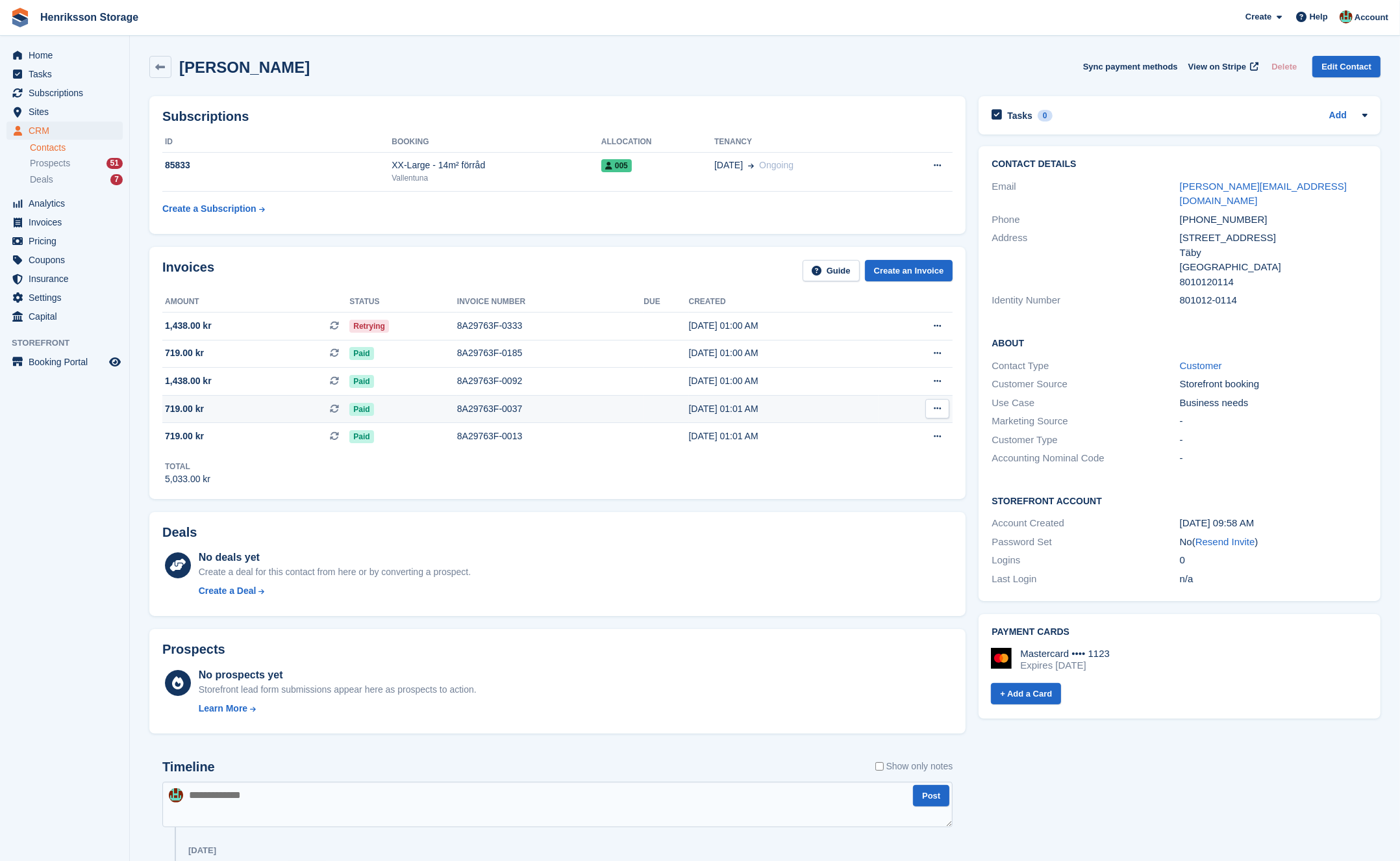
click at [611, 409] on div "8A29763F-0037" at bounding box center [550, 409] width 187 height 14
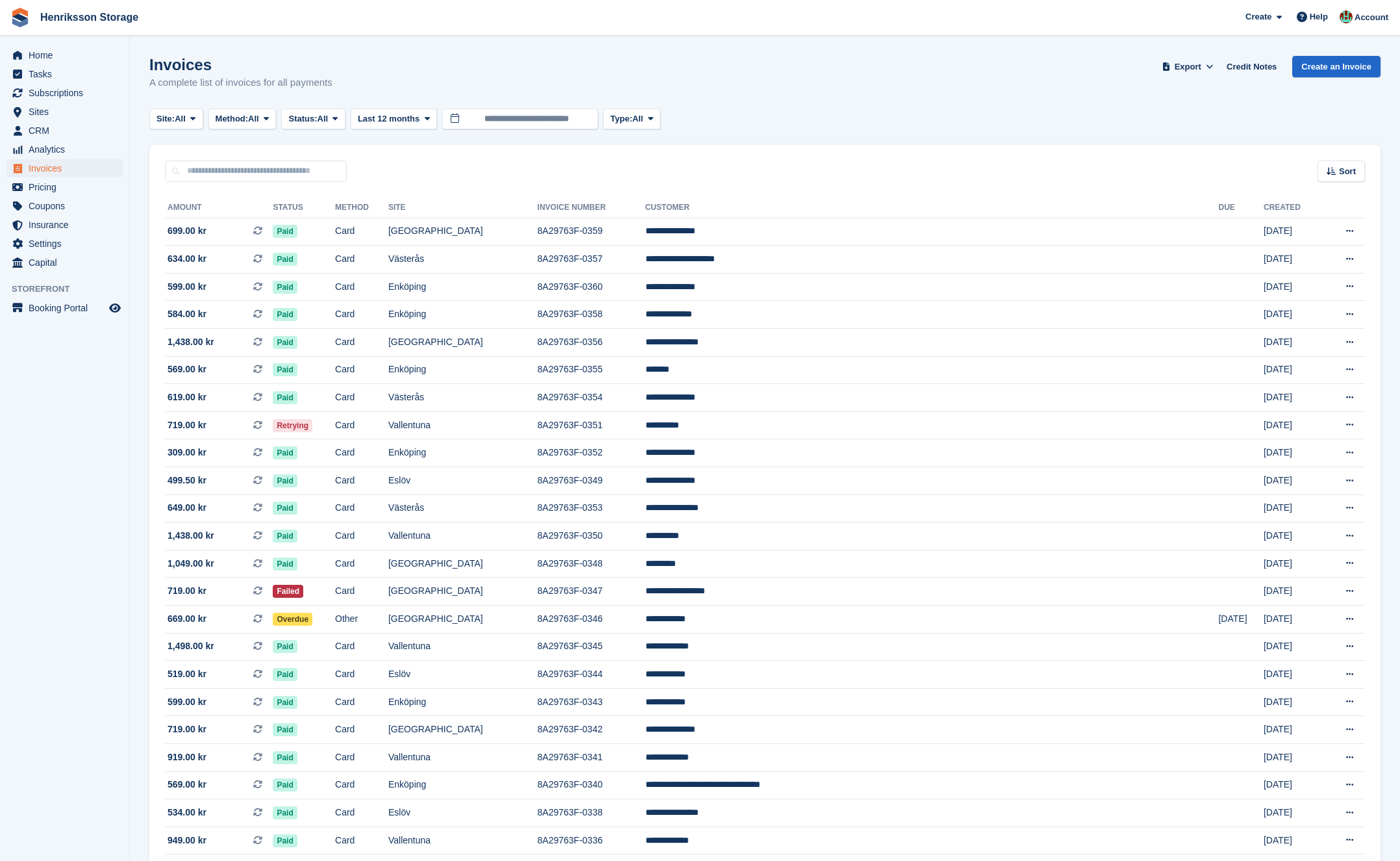
scroll to position [291, 0]
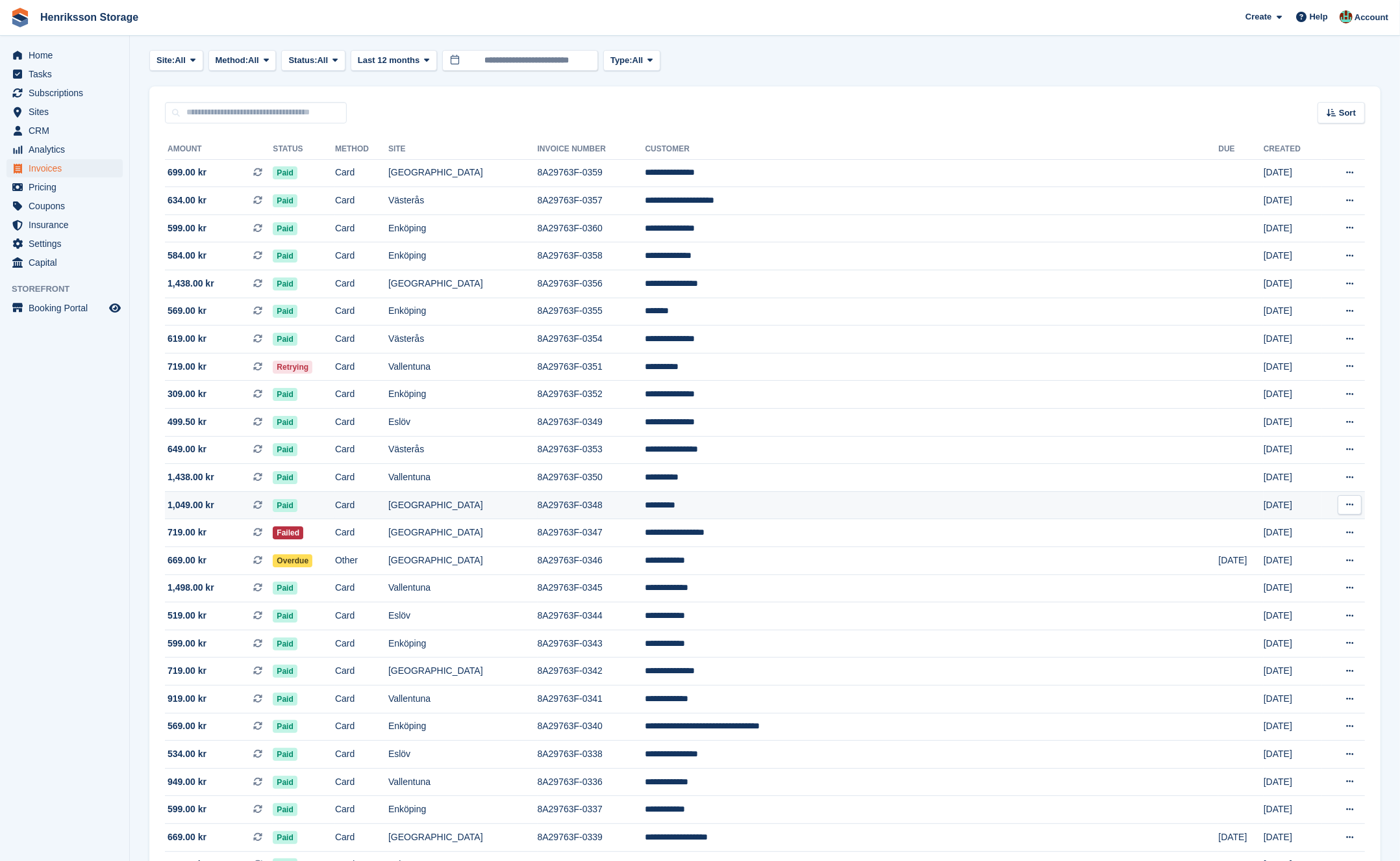
scroll to position [123, 0]
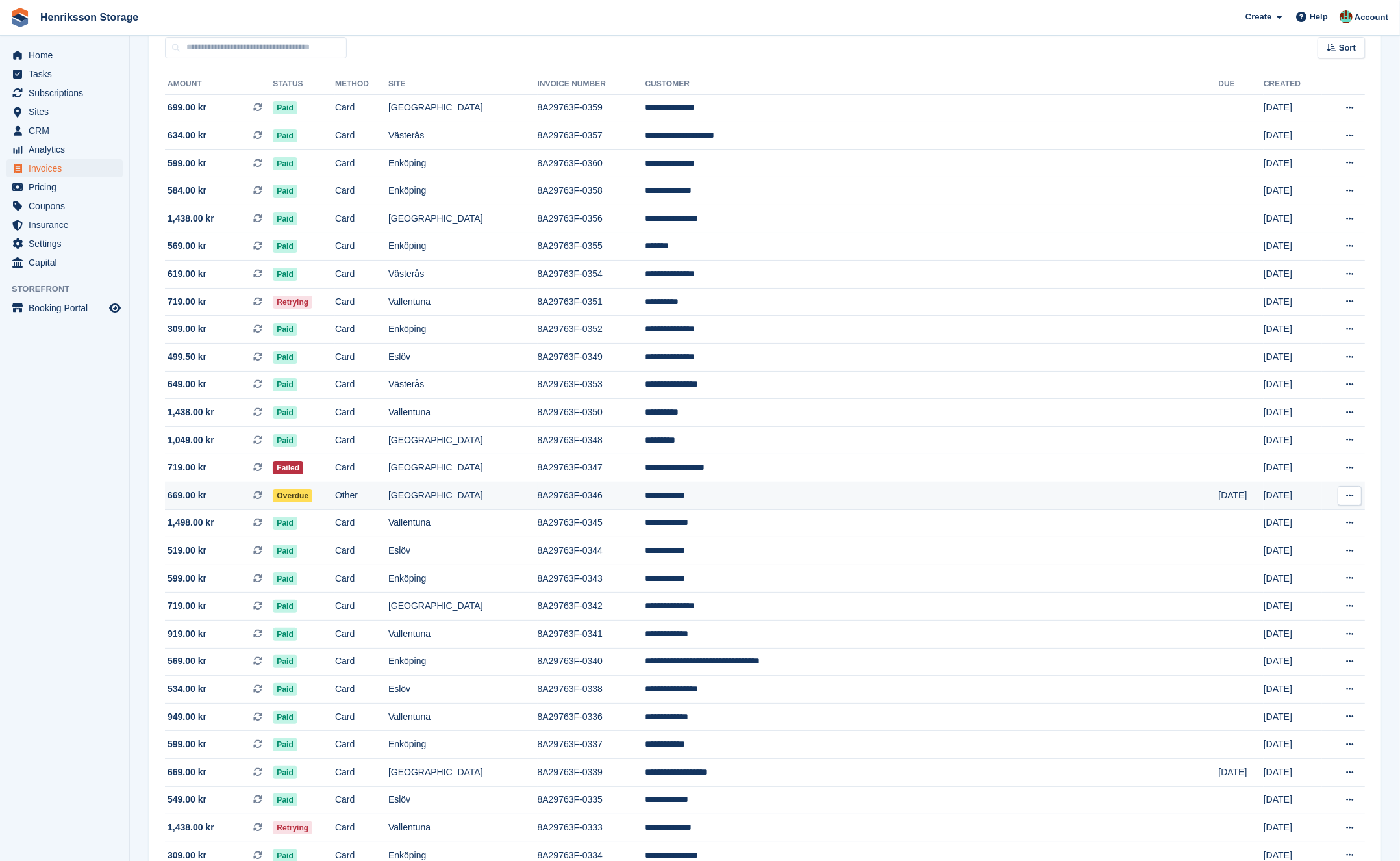
click at [389, 495] on td "Other" at bounding box center [362, 495] width 53 height 28
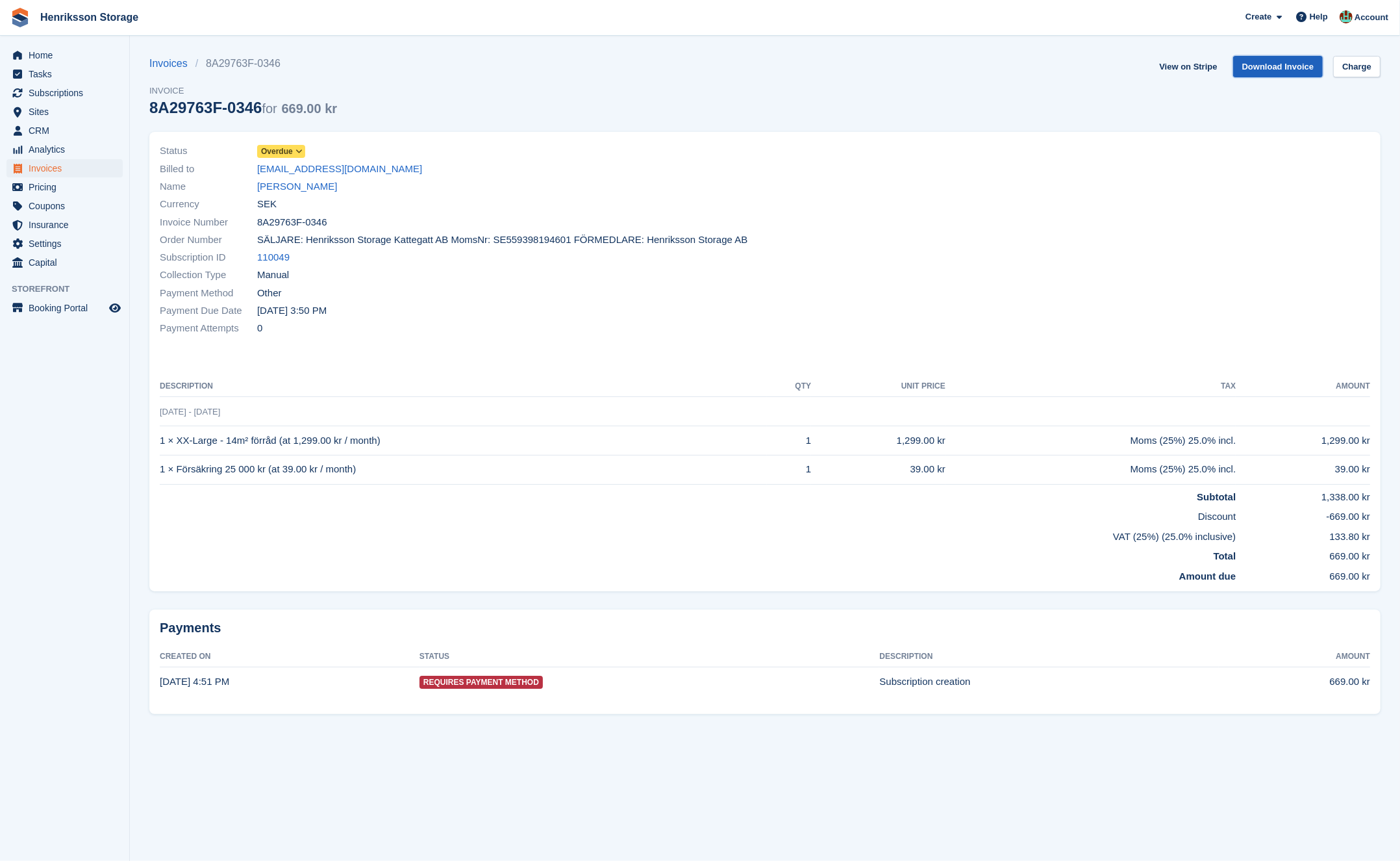
click at [1254, 68] on link "Download Invoice" at bounding box center [1278, 66] width 90 height 22
click at [295, 153] on span "Overdue" at bounding box center [281, 151] width 48 height 13
click at [0, 0] on div "close" at bounding box center [0, 0] width 0 height 0
click at [293, 152] on span "Overdue" at bounding box center [277, 151] width 32 height 12
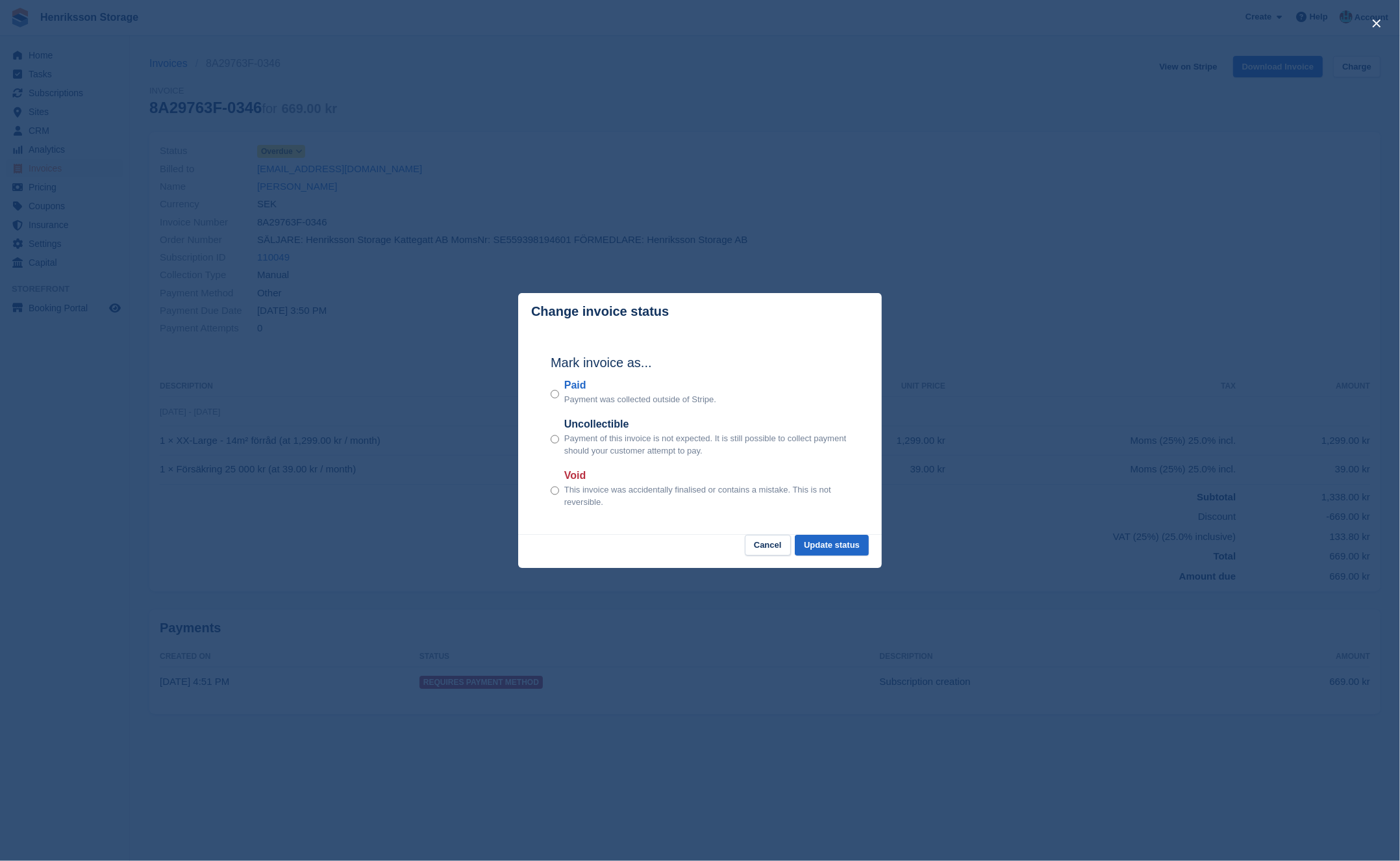
drag, startPoint x: 512, startPoint y: 157, endPoint x: 467, endPoint y: 177, distance: 49.2
click at [512, 157] on div "close" at bounding box center [700, 430] width 1400 height 861
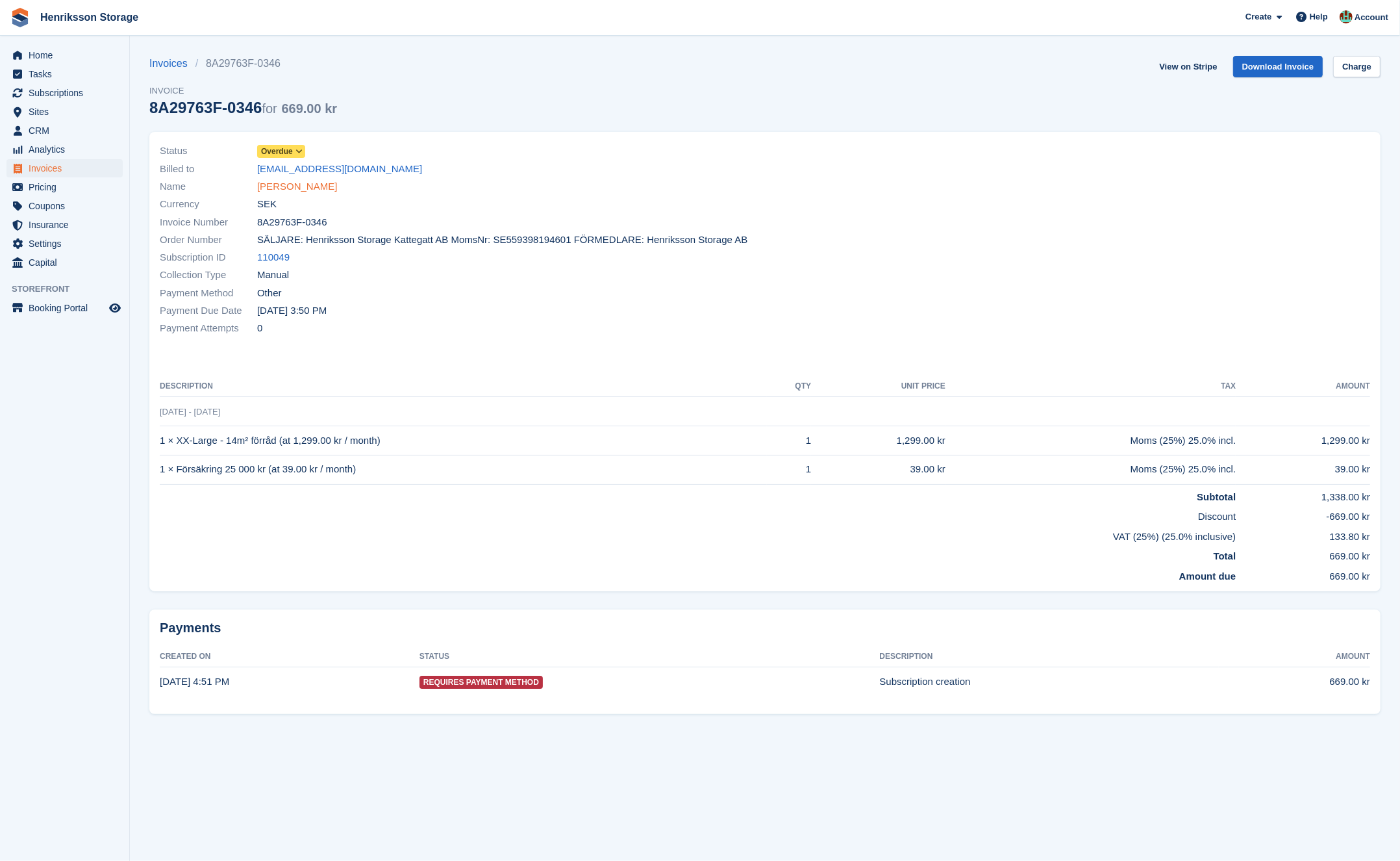
click at [303, 189] on link "Ranko Banjac" at bounding box center [297, 186] width 80 height 15
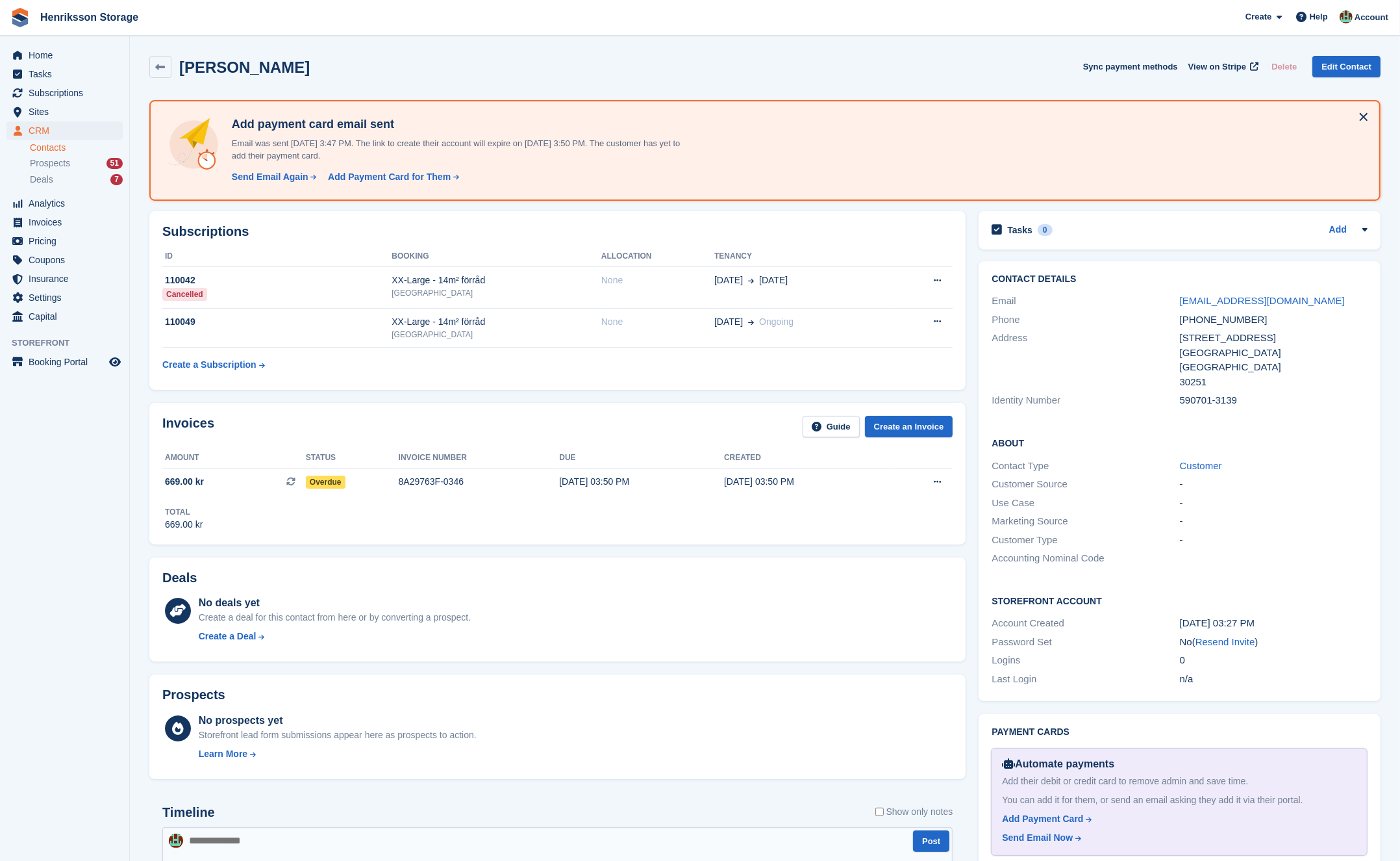
click at [1216, 323] on div "+46762482088" at bounding box center [1274, 319] width 188 height 15
copy div "+46762482088"
click at [1040, 833] on div "Send Email Now" at bounding box center [1037, 837] width 71 height 14
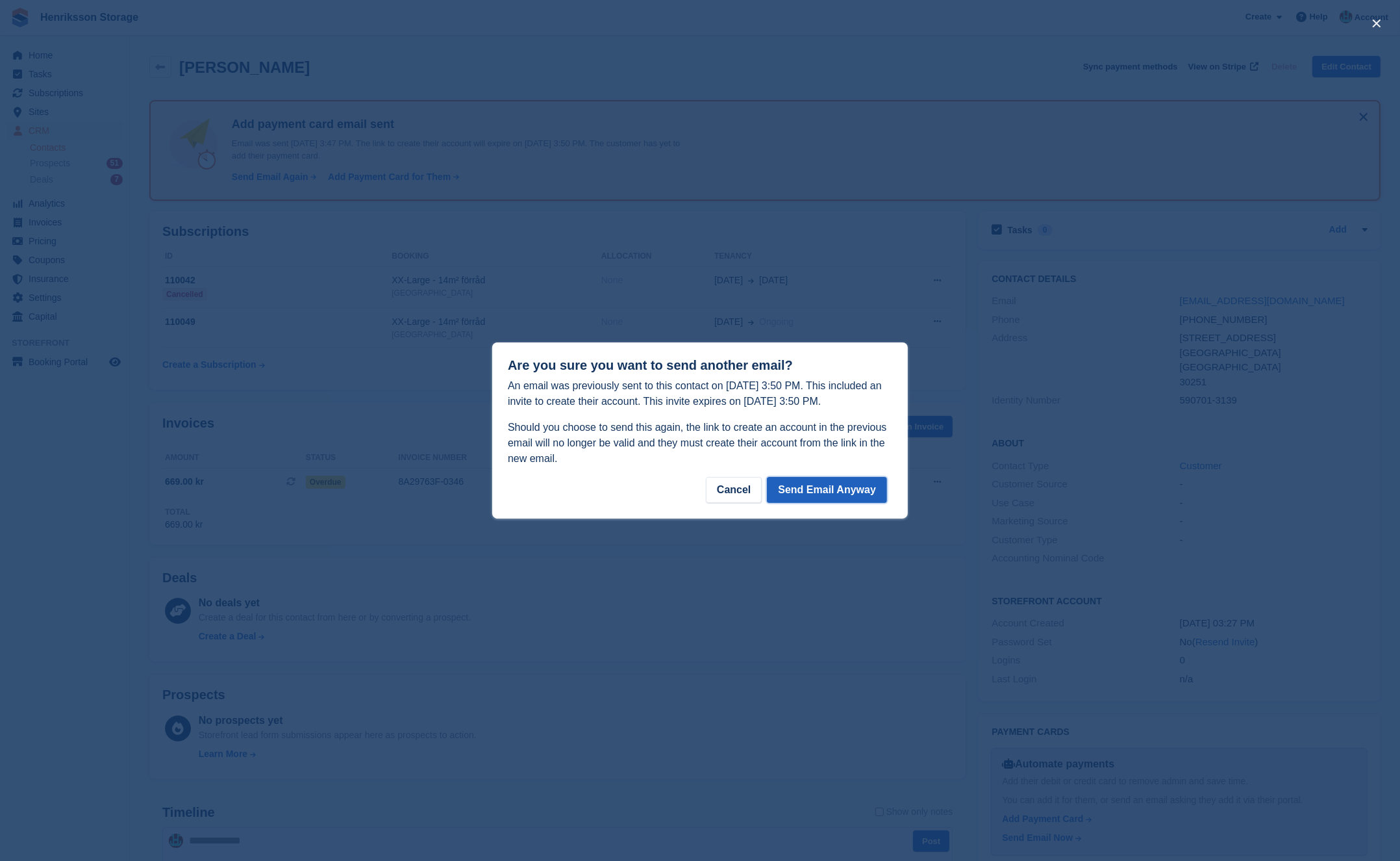
click at [821, 487] on button "Send Email Anyway" at bounding box center [827, 490] width 120 height 26
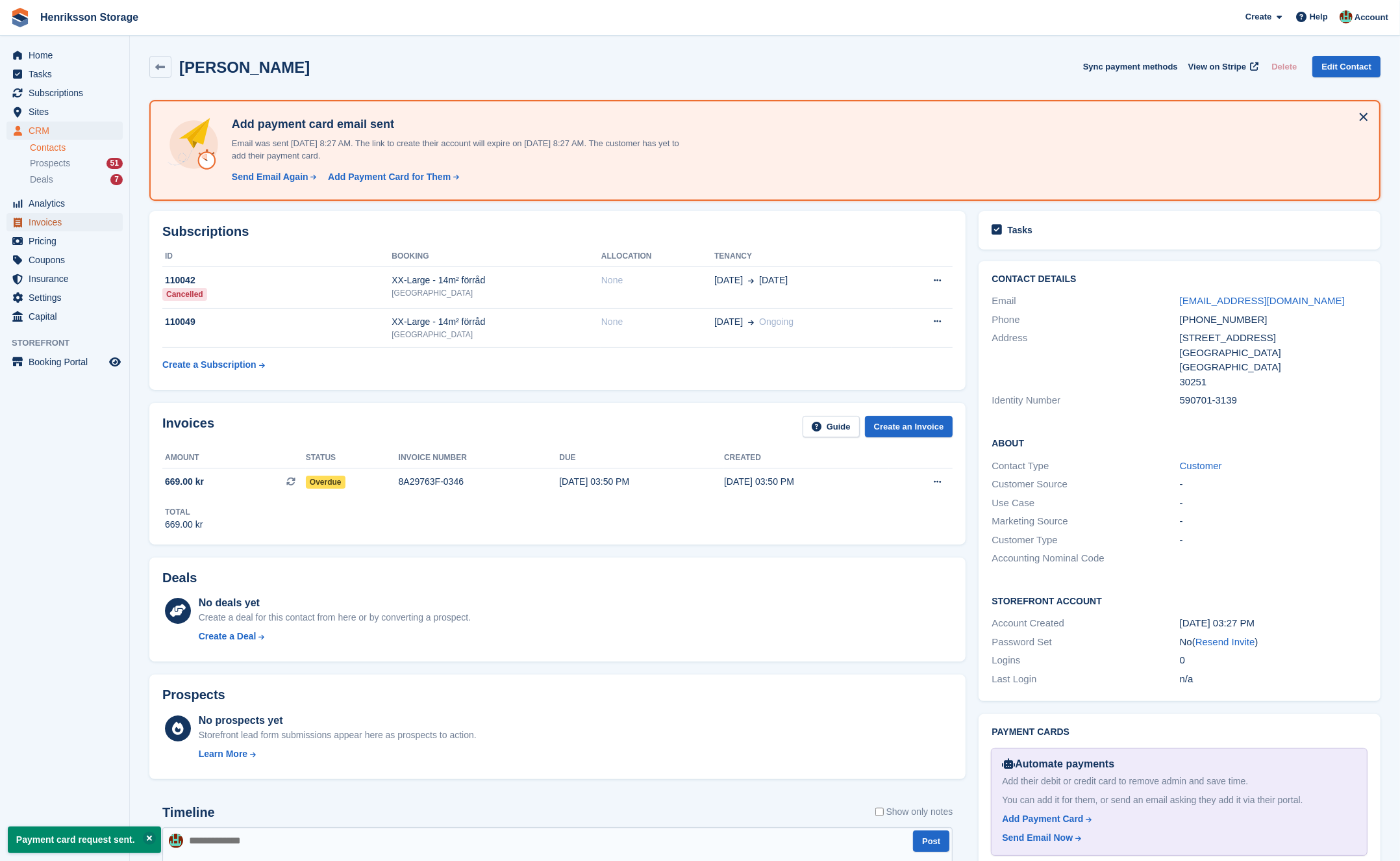
click at [41, 229] on span "Invoices" at bounding box center [68, 221] width 78 height 18
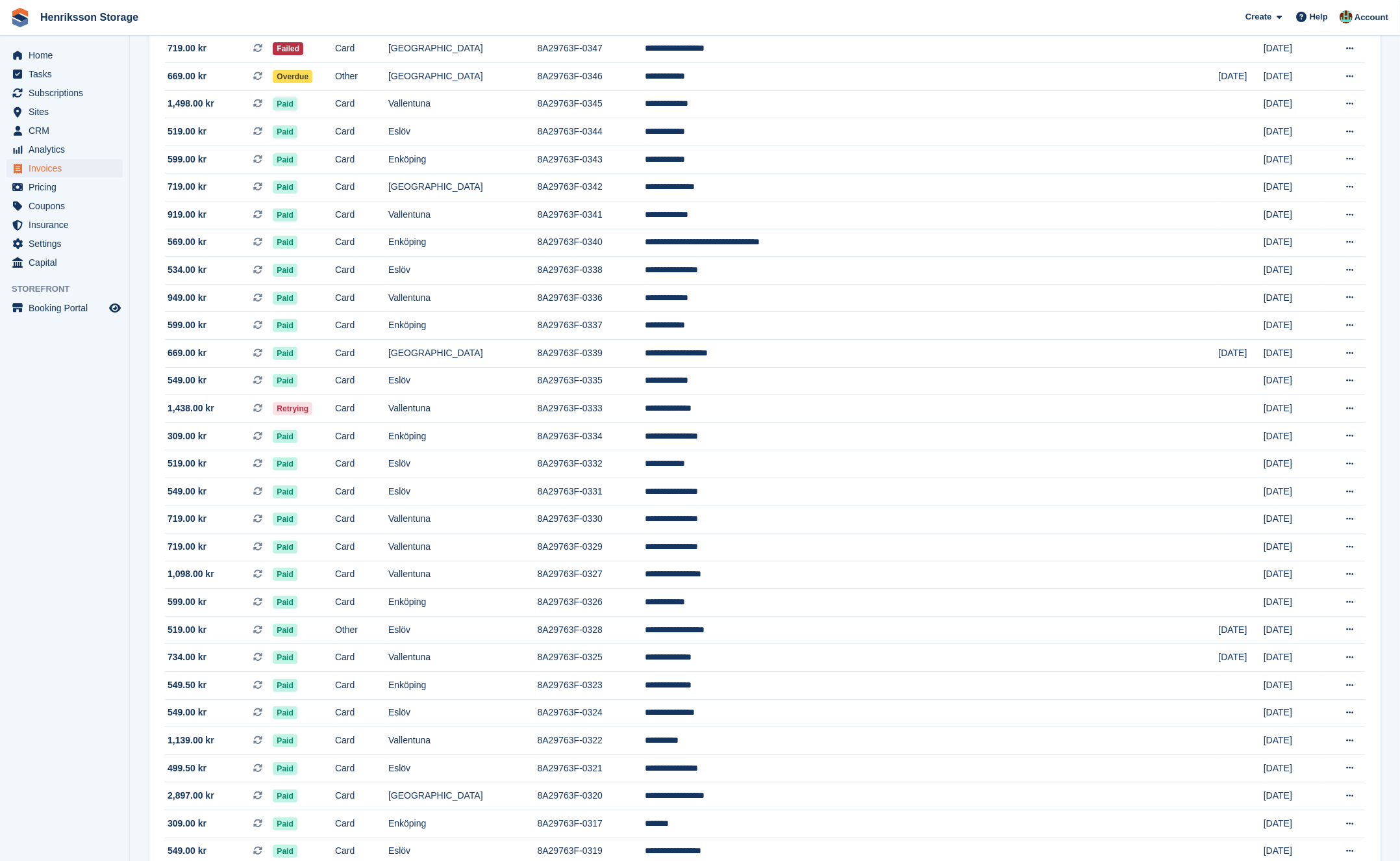
scroll to position [546, 0]
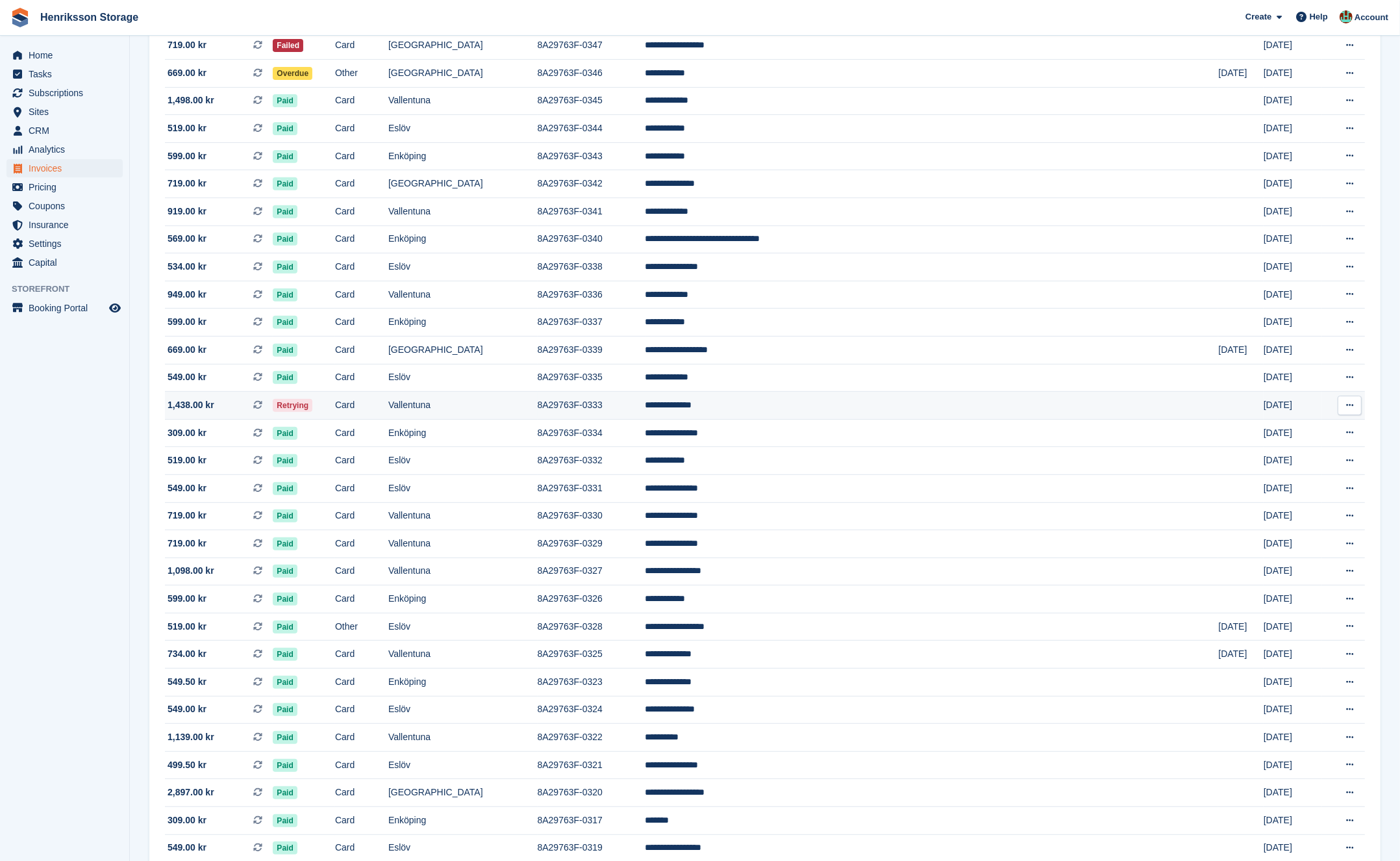
click at [335, 405] on td "Retrying" at bounding box center [304, 405] width 62 height 28
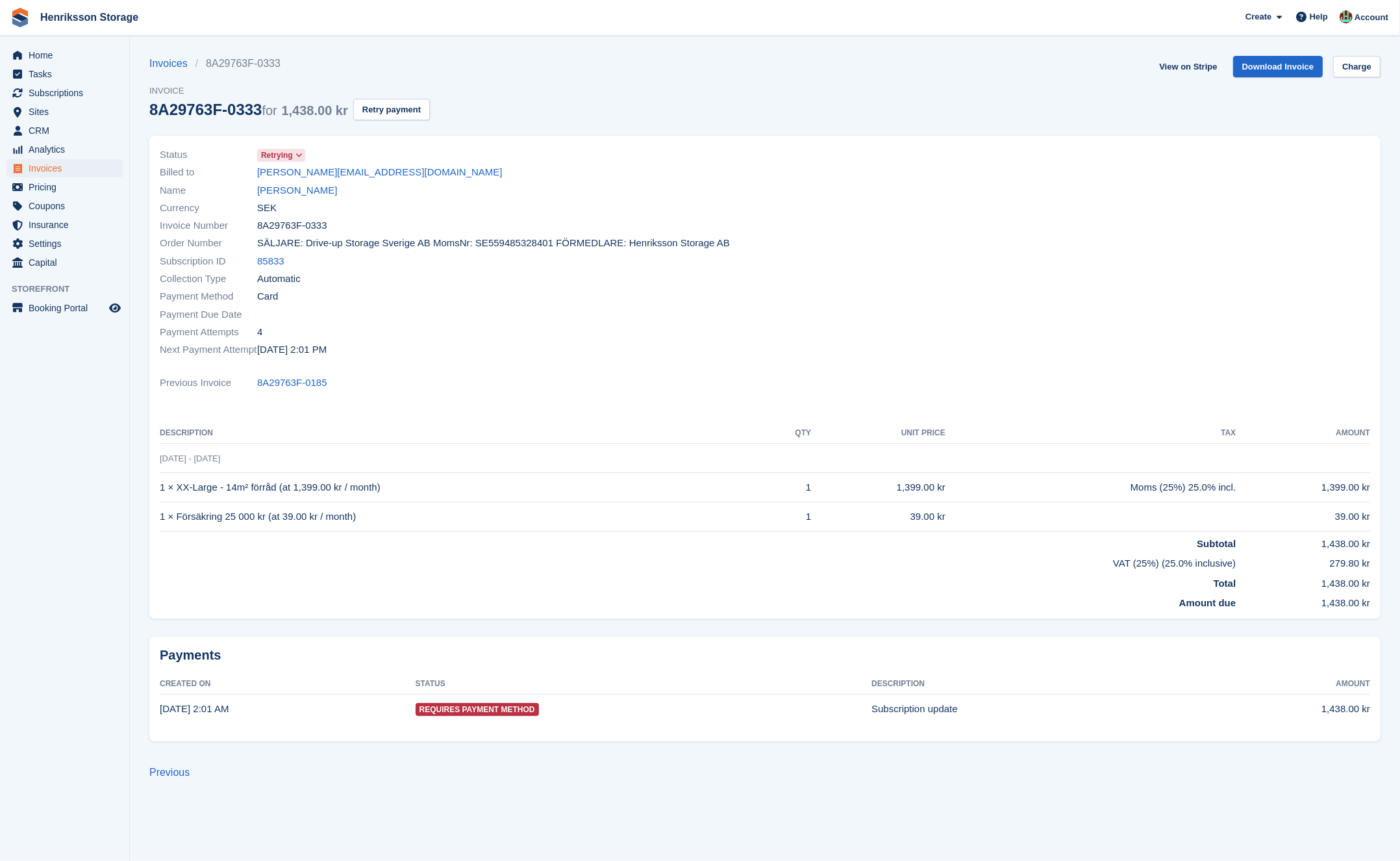
drag, startPoint x: 338, startPoint y: 189, endPoint x: 252, endPoint y: 188, distance: 86.0
click at [252, 188] on div "Name [PERSON_NAME]" at bounding box center [459, 190] width 597 height 18
copy div "[PERSON_NAME]"
click at [49, 169] on span "Invoices" at bounding box center [68, 168] width 78 height 18
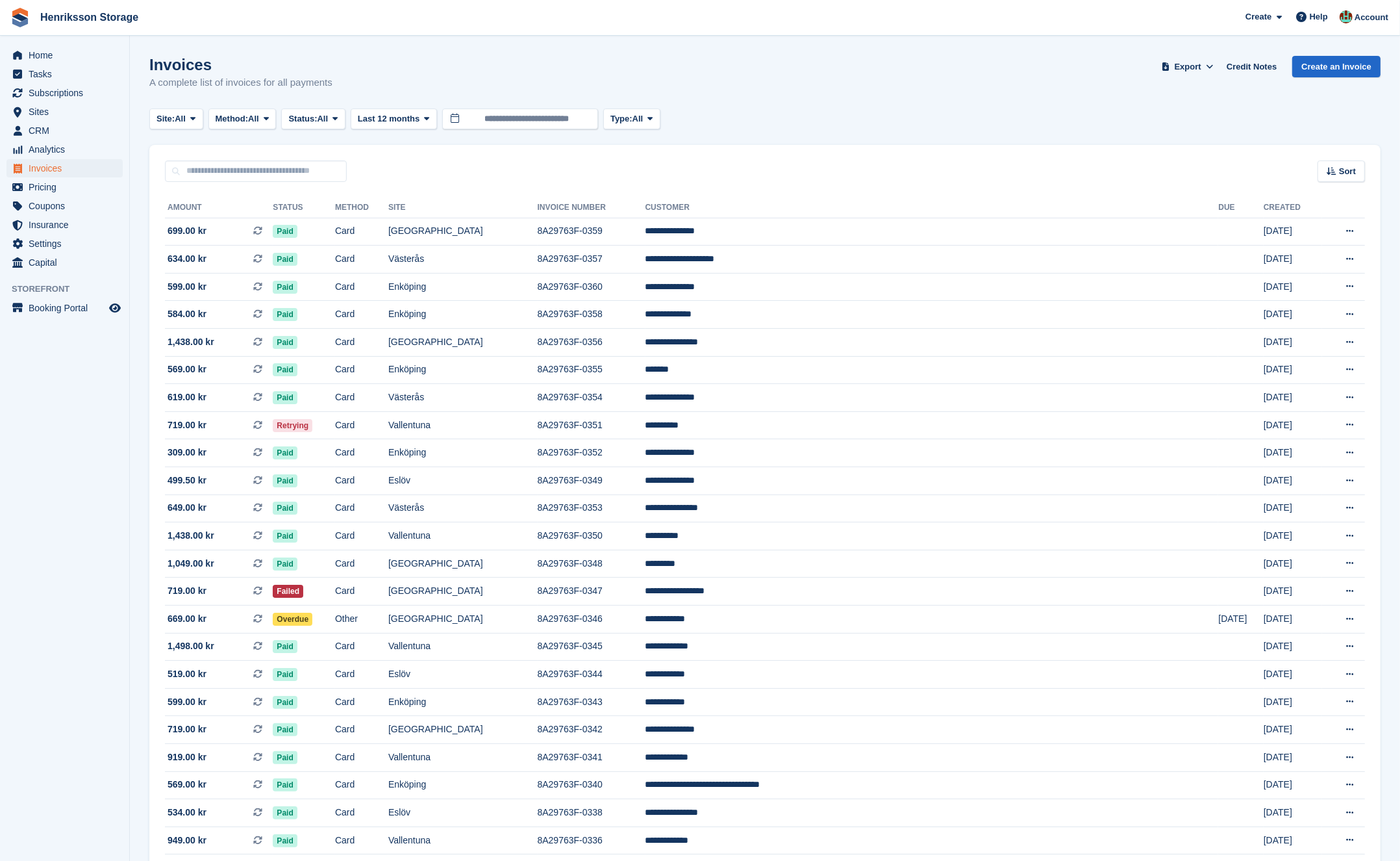
click at [611, 170] on div "Sort Sort by Date created Created (oldest first) Created (newest first)" at bounding box center [765, 163] width 1231 height 37
click at [646, 426] on td "8A29763F-0351" at bounding box center [591, 425] width 108 height 28
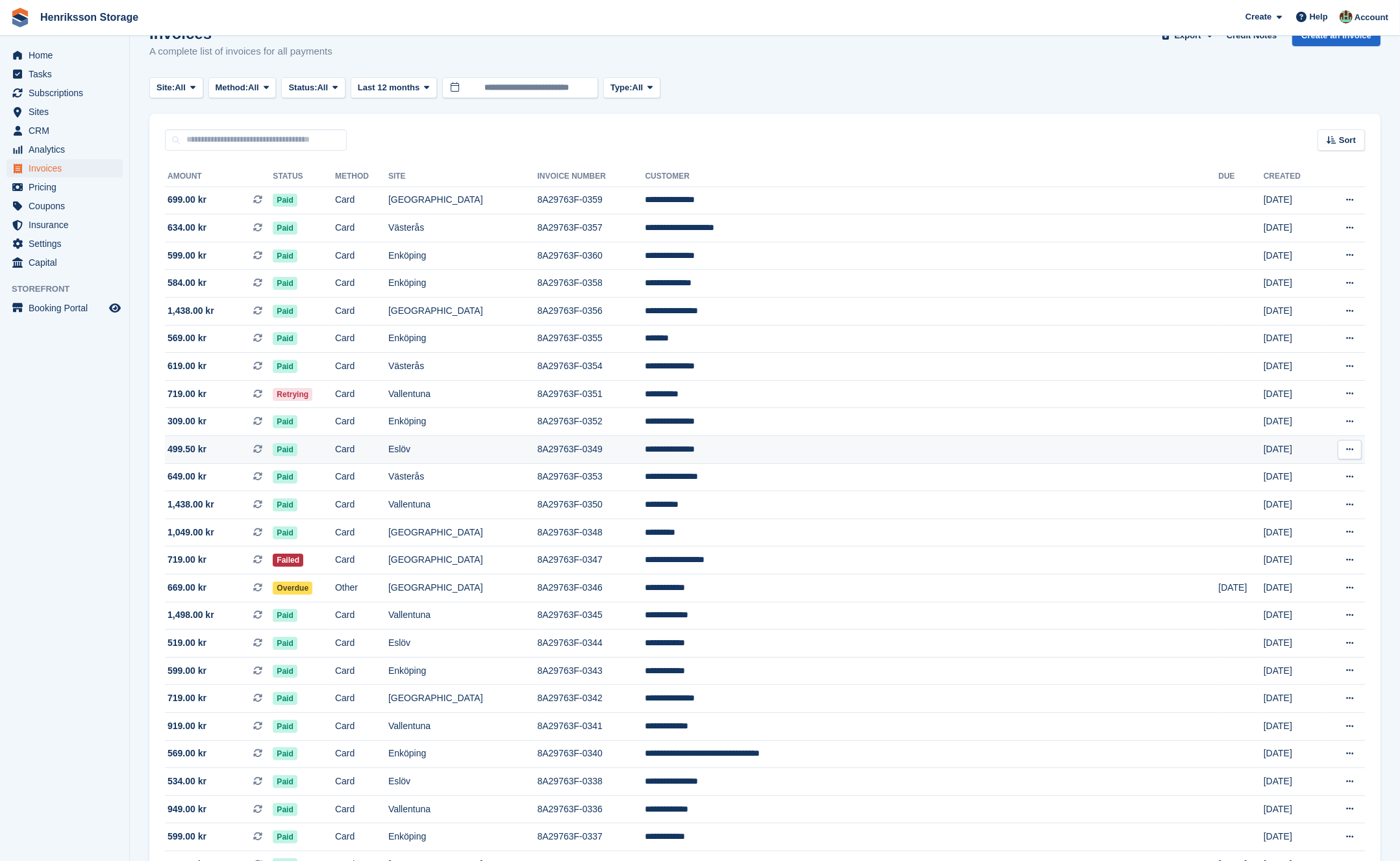
scroll to position [173, 0]
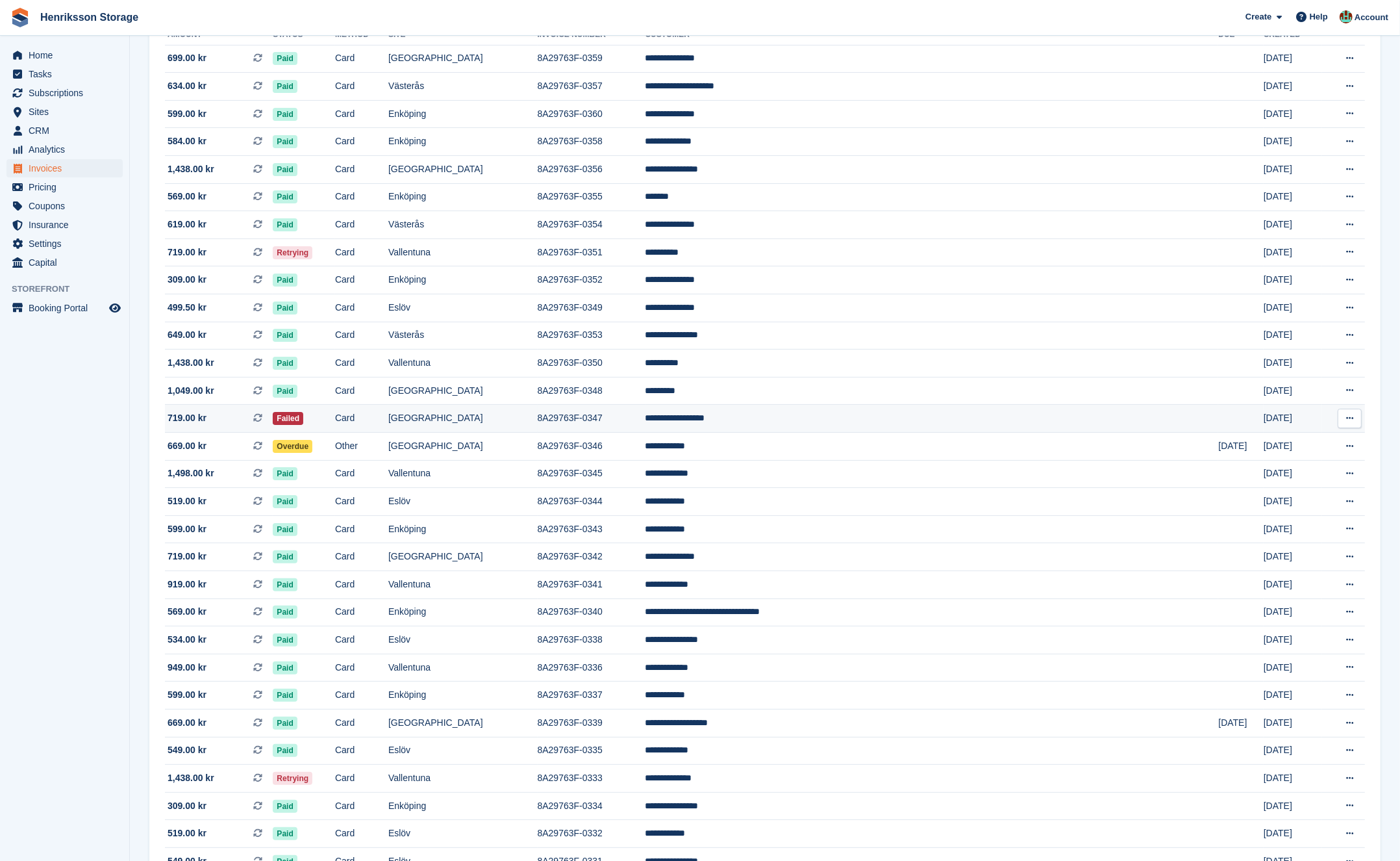
click at [389, 424] on td "Card" at bounding box center [362, 418] width 53 height 28
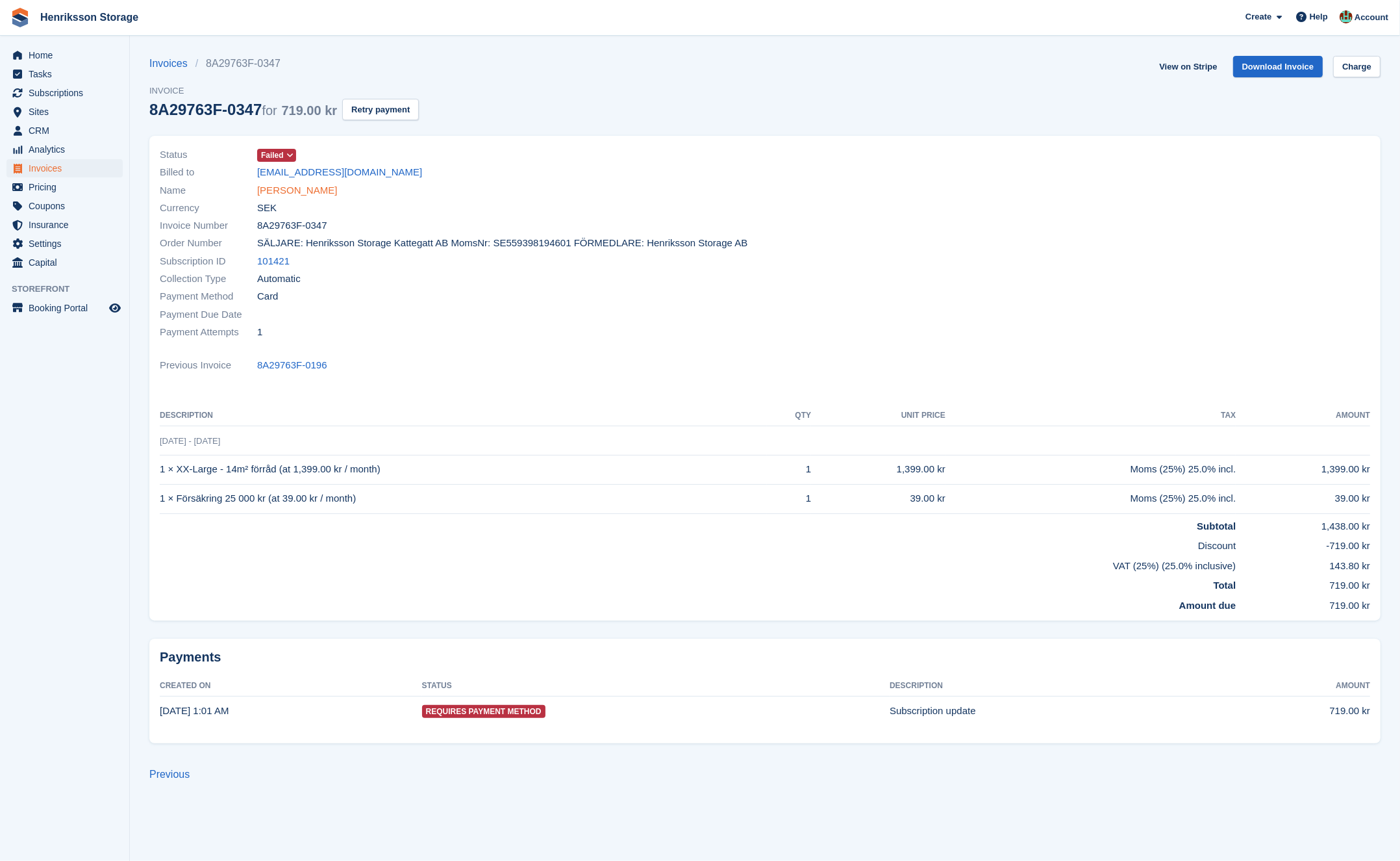
click at [308, 191] on link "Alaa Aldin Algreet" at bounding box center [297, 190] width 80 height 15
